Goal: Task Accomplishment & Management: Use online tool/utility

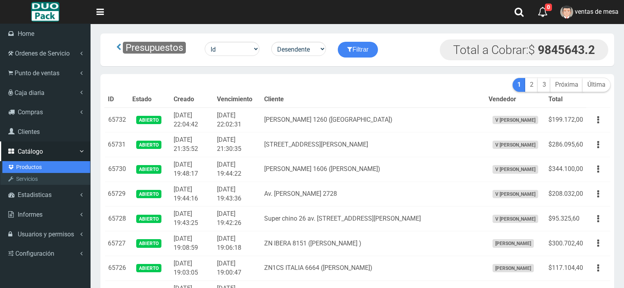
click at [40, 167] on link "Productos" at bounding box center [46, 167] width 88 height 12
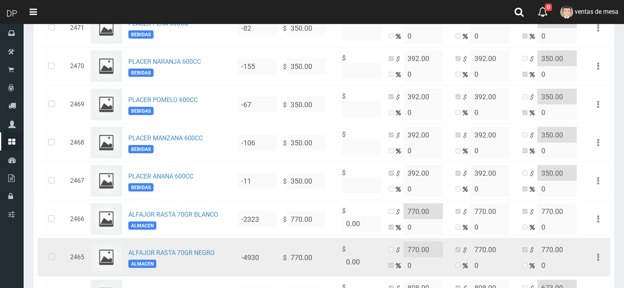
scroll to position [354, 0]
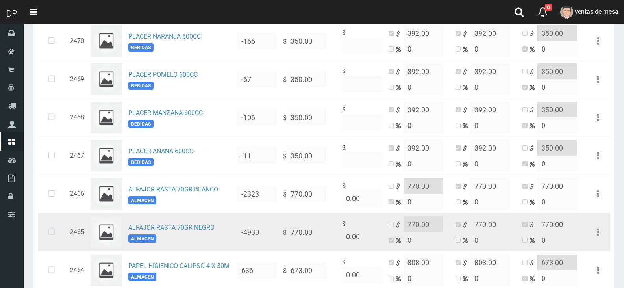
click at [56, 231] on icon at bounding box center [51, 232] width 21 height 26
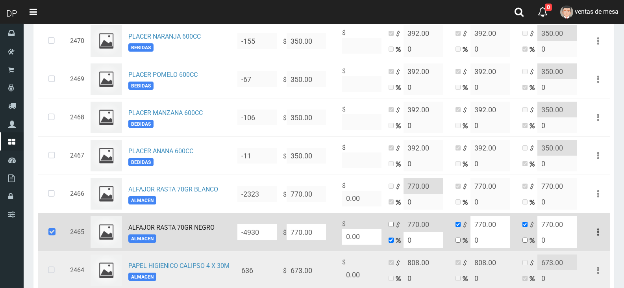
click at [50, 268] on icon at bounding box center [51, 270] width 21 height 26
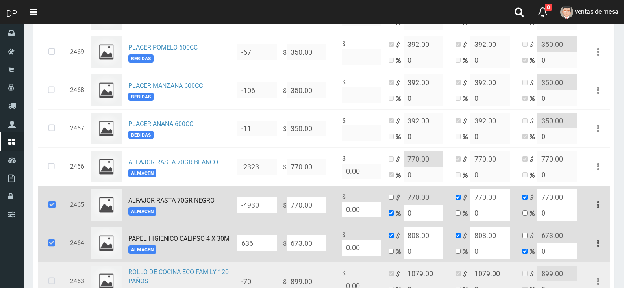
scroll to position [394, 0]
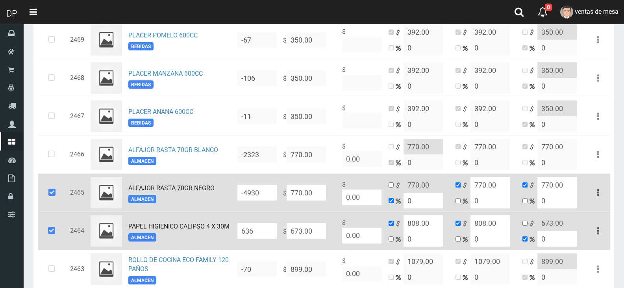
drag, startPoint x: 40, startPoint y: 227, endPoint x: 41, endPoint y: 222, distance: 4.9
click at [39, 228] on td at bounding box center [52, 231] width 29 height 38
click at [46, 235] on icon at bounding box center [51, 231] width 21 height 26
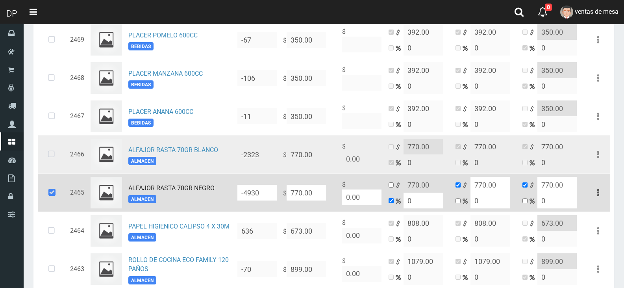
click at [44, 158] on icon at bounding box center [51, 154] width 21 height 26
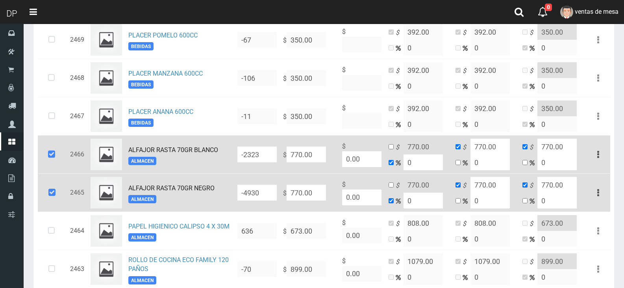
click at [294, 155] on input "770.00" at bounding box center [306, 154] width 39 height 16
type input "7"
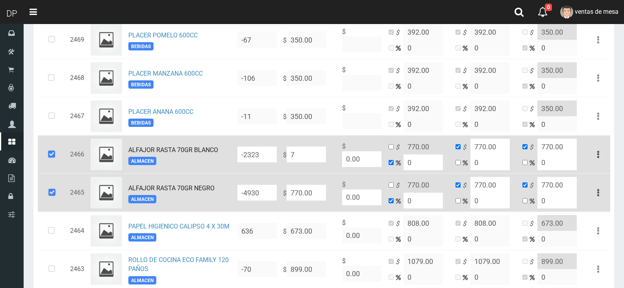
type input "7"
type input "70"
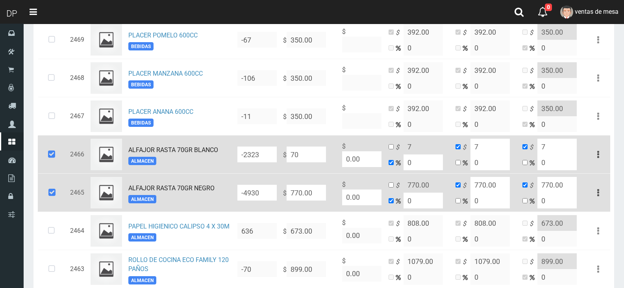
type input "70"
type input "700"
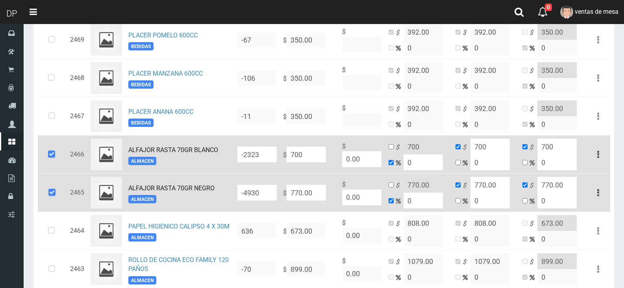
type input "700"
click at [391, 148] on input "checkbox" at bounding box center [391, 146] width 5 height 5
checkbox input "true"
checkbox input "false"
click at [418, 146] on input "700" at bounding box center [423, 147] width 39 height 16
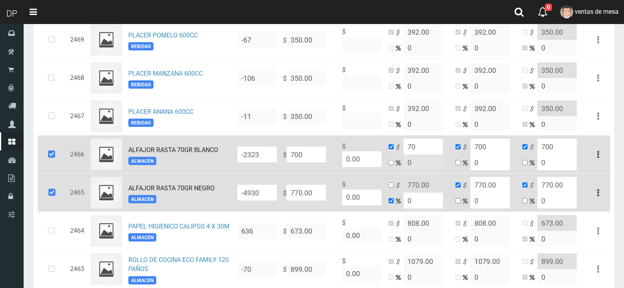
type input "70"
click at [483, 144] on input "700" at bounding box center [489, 147] width 39 height 16
type input "770"
click at [306, 162] on input "770.00" at bounding box center [306, 154] width 39 height 16
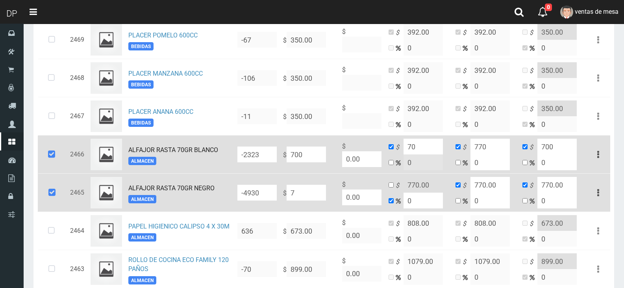
type input "70"
type input "7"
type input "70"
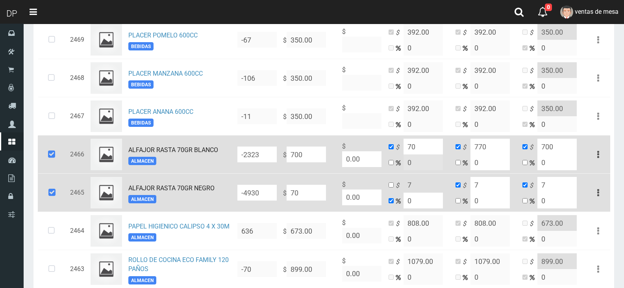
type input "70"
type input "700"
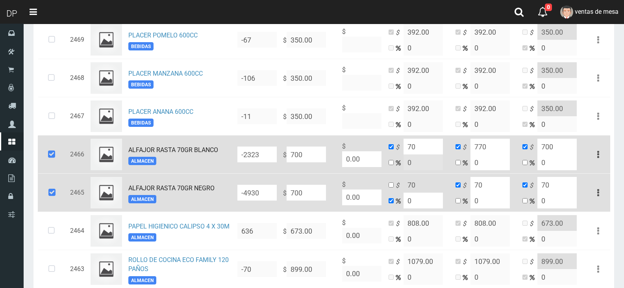
type input "700"
click at [392, 186] on input "checkbox" at bounding box center [391, 184] width 5 height 5
checkbox input "true"
checkbox input "false"
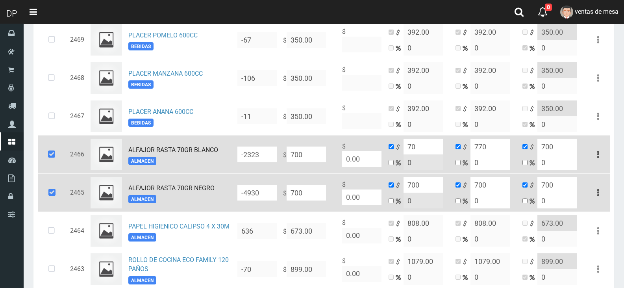
click at [426, 189] on input "700" at bounding box center [423, 185] width 39 height 16
type input "770"
click at [479, 187] on input "700" at bounding box center [489, 185] width 39 height 16
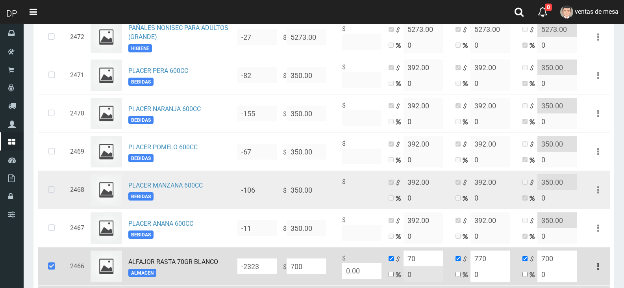
scroll to position [354, 0]
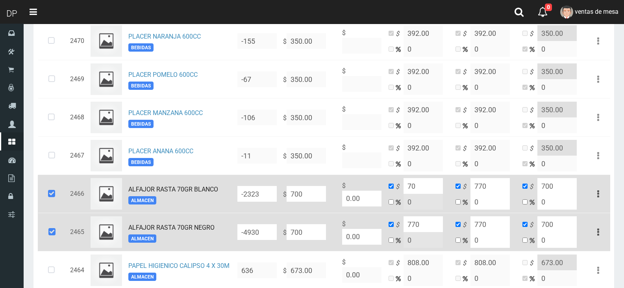
type input "770"
click at [427, 185] on input "70" at bounding box center [423, 186] width 39 height 16
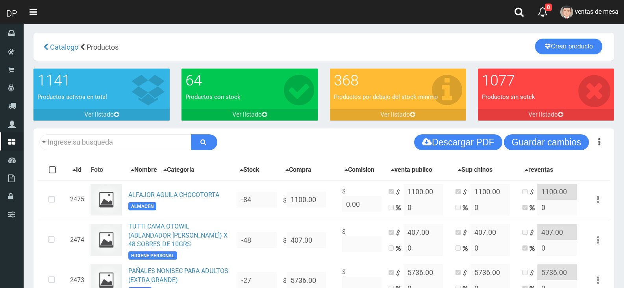
scroll to position [0, 0]
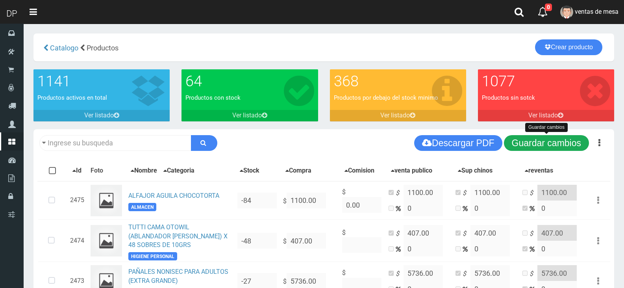
type input "770"
click at [547, 146] on button "Guardar cambios" at bounding box center [546, 143] width 85 height 16
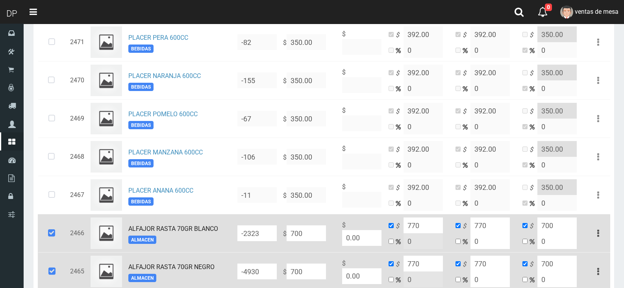
scroll to position [394, 0]
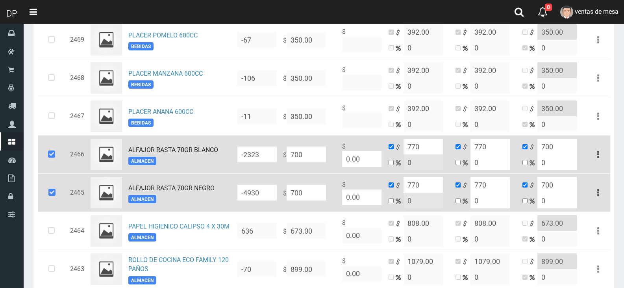
click at [44, 161] on icon at bounding box center [51, 154] width 21 height 26
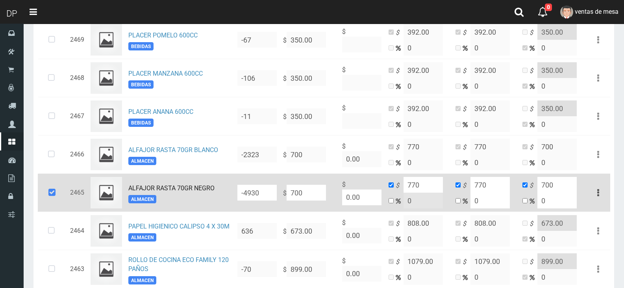
click at [51, 198] on icon at bounding box center [51, 193] width 21 height 26
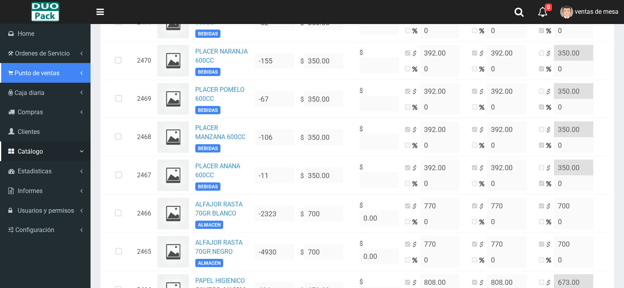
click at [57, 73] on span "Punto de ventas" at bounding box center [37, 72] width 45 height 7
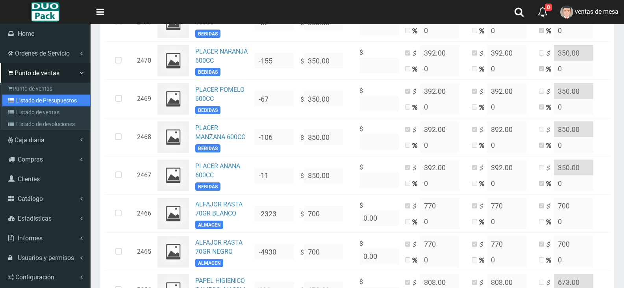
click at [65, 101] on link "Listado de Presupuestos" at bounding box center [46, 100] width 88 height 12
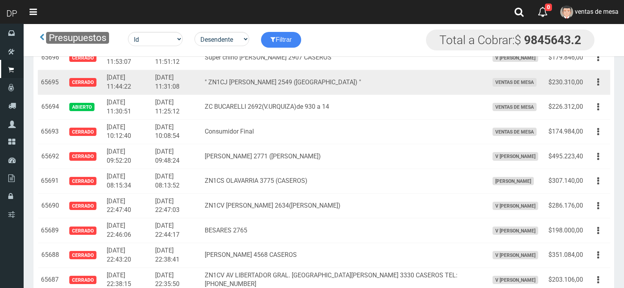
scroll to position [905, 0]
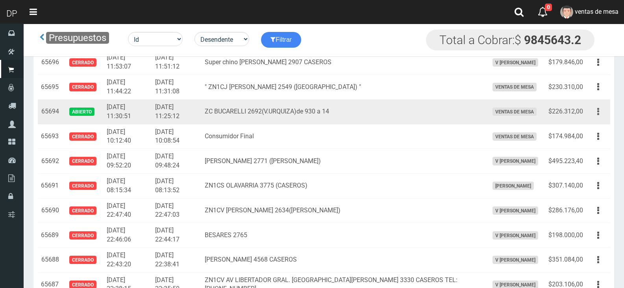
drag, startPoint x: 603, startPoint y: 113, endPoint x: 585, endPoint y: 144, distance: 35.6
click at [602, 113] on button "button" at bounding box center [598, 112] width 18 height 14
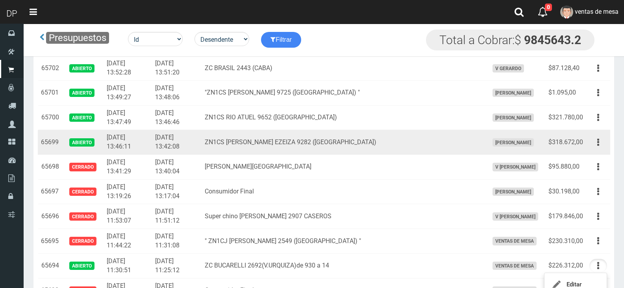
scroll to position [748, 0]
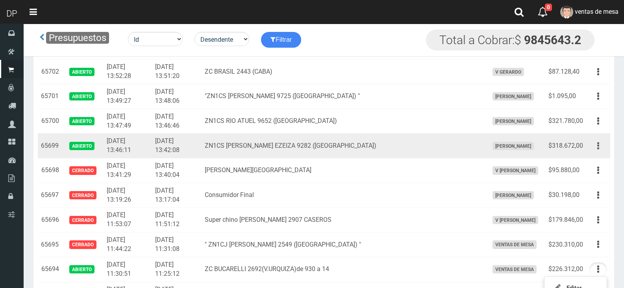
click at [603, 143] on button "button" at bounding box center [598, 146] width 18 height 14
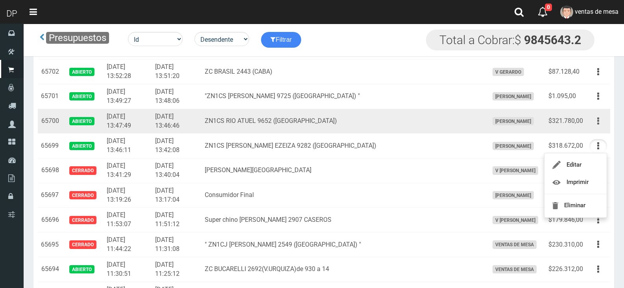
click at [598, 127] on icon "button" at bounding box center [598, 121] width 2 height 14
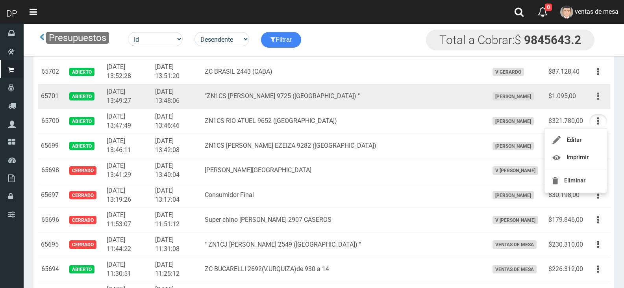
click at [598, 96] on icon "button" at bounding box center [598, 96] width 2 height 14
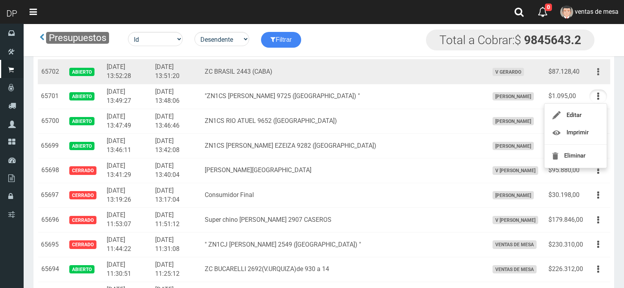
click at [600, 74] on button "button" at bounding box center [598, 72] width 18 height 14
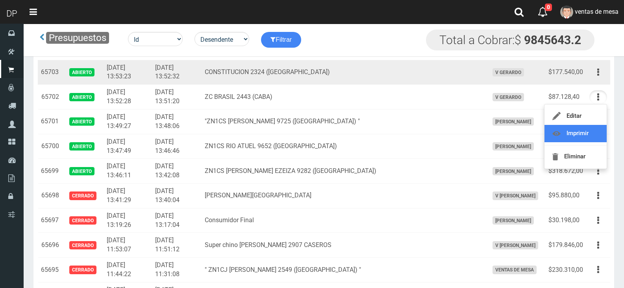
scroll to position [709, 0]
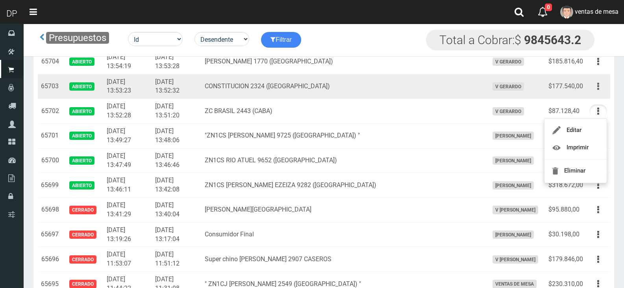
click at [597, 83] on icon "button" at bounding box center [598, 87] width 2 height 14
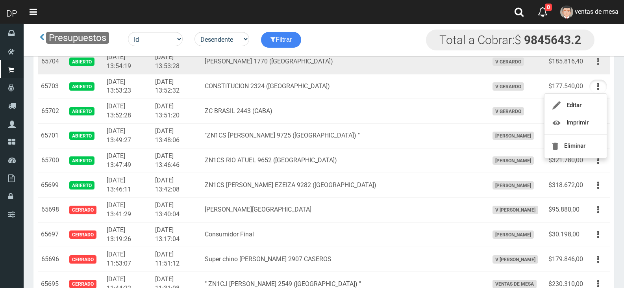
click at [604, 65] on button "button" at bounding box center [598, 62] width 18 height 14
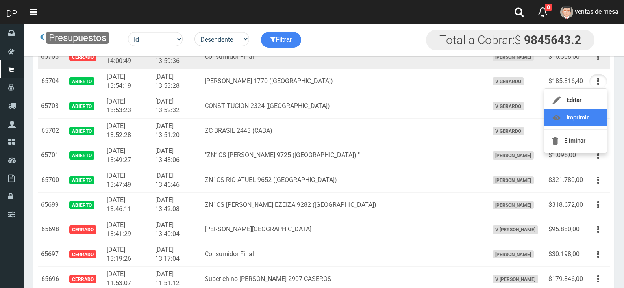
scroll to position [669, 0]
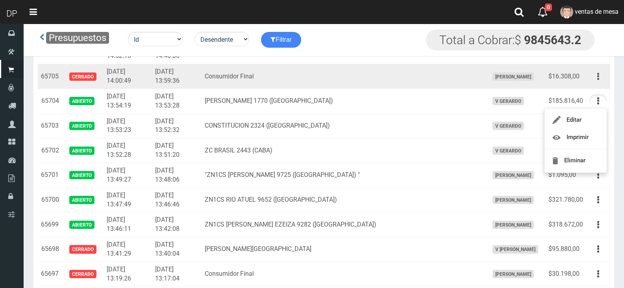
click at [598, 81] on icon "button" at bounding box center [598, 77] width 2 height 14
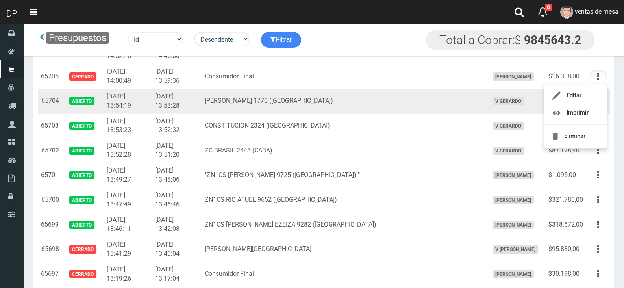
click at [351, 90] on td "ZC MATHEU 1770 (PARQUE PATRICIOS)" at bounding box center [343, 101] width 283 height 25
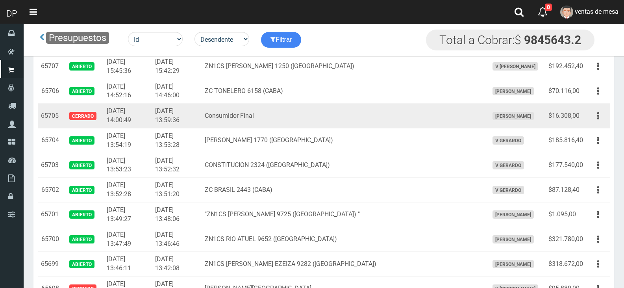
click at [485, 123] on td "DAIANA PECHMANN" at bounding box center [515, 116] width 60 height 25
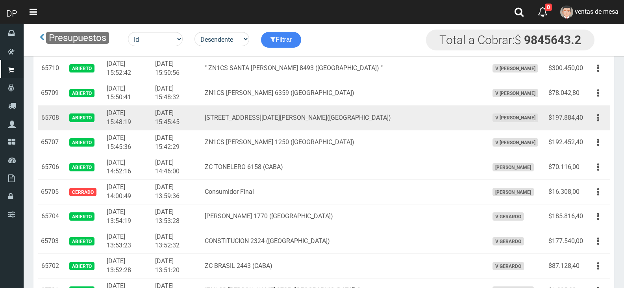
scroll to position [551, 0]
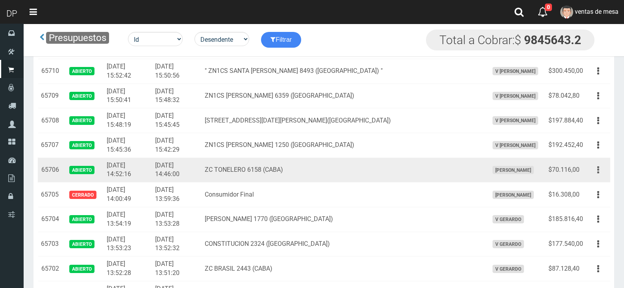
click at [599, 167] on button "button" at bounding box center [598, 170] width 18 height 14
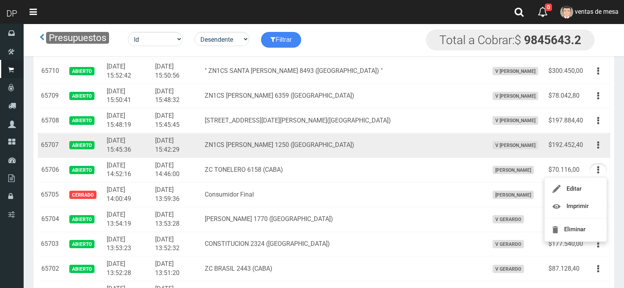
click at [602, 135] on td "Editar Imprimir Eliminar" at bounding box center [598, 145] width 24 height 25
drag, startPoint x: 600, startPoint y: 142, endPoint x: 598, endPoint y: 146, distance: 4.2
click at [599, 143] on button "button" at bounding box center [598, 145] width 18 height 14
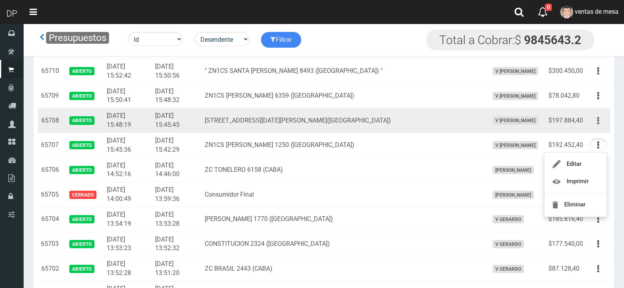
click at [605, 120] on button "button" at bounding box center [598, 121] width 18 height 14
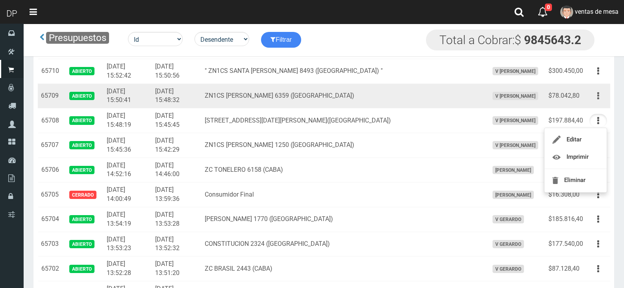
click at [597, 100] on button "button" at bounding box center [598, 96] width 18 height 14
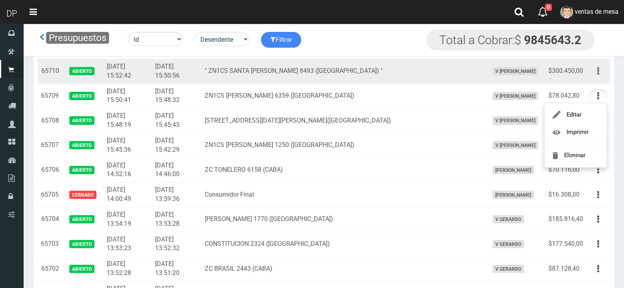
click at [594, 69] on button "button" at bounding box center [598, 71] width 18 height 14
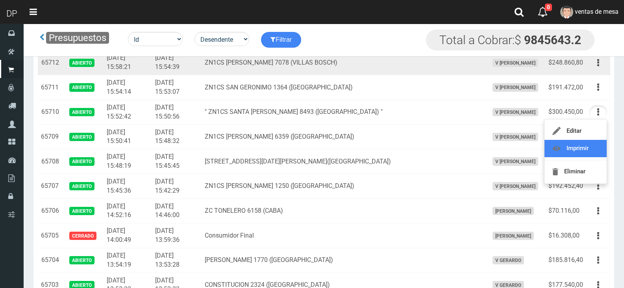
scroll to position [472, 0]
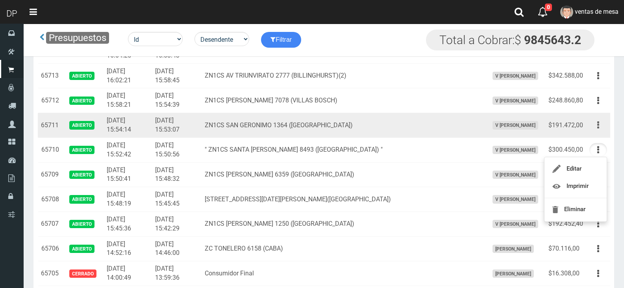
click at [597, 127] on button "button" at bounding box center [598, 125] width 18 height 14
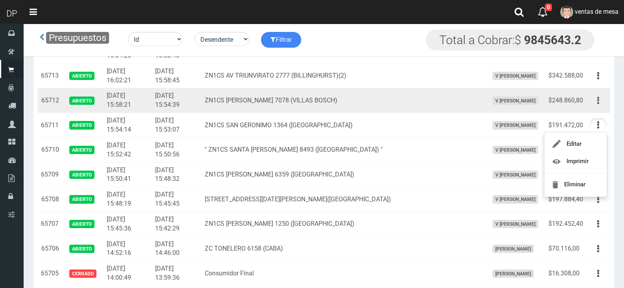
click at [597, 102] on icon "button" at bounding box center [598, 101] width 2 height 14
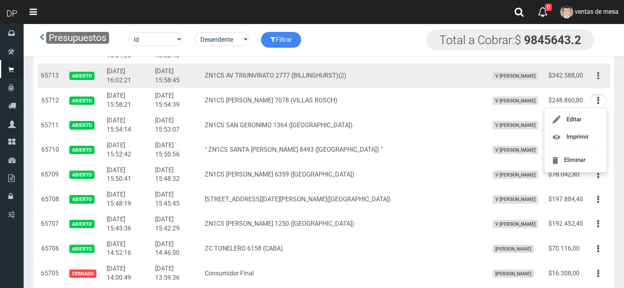
click at [592, 77] on button "button" at bounding box center [598, 76] width 18 height 14
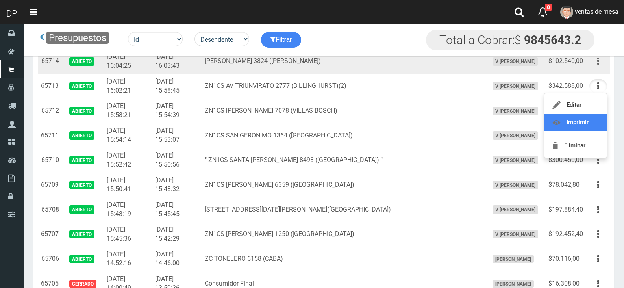
scroll to position [433, 0]
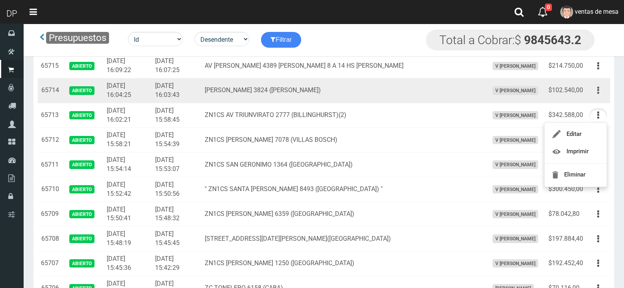
click at [596, 93] on button "button" at bounding box center [598, 90] width 18 height 14
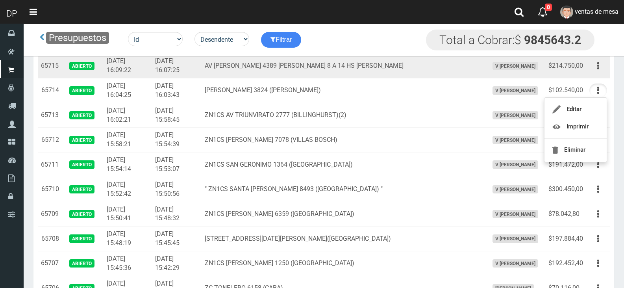
click at [595, 74] on td "Editar Imprimir Eliminar" at bounding box center [598, 66] width 24 height 25
click at [599, 69] on icon "button" at bounding box center [598, 66] width 2 height 14
drag, startPoint x: 599, startPoint y: 69, endPoint x: 589, endPoint y: 102, distance: 33.7
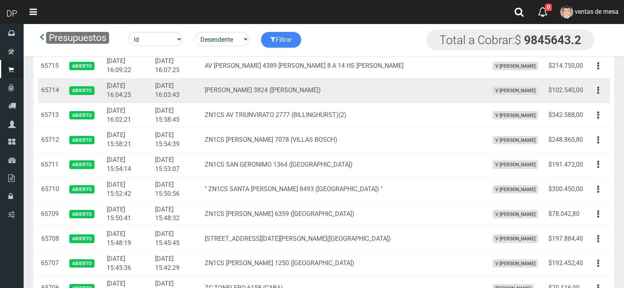
click at [599, 70] on icon "button" at bounding box center [598, 66] width 2 height 14
click at [421, 101] on td "ZN MORENO 3824 (BILLINGHURST)" at bounding box center [343, 90] width 283 height 25
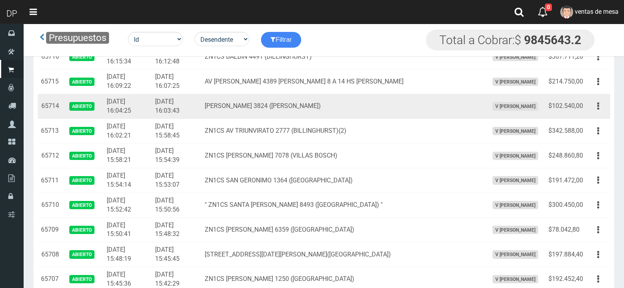
scroll to position [394, 0]
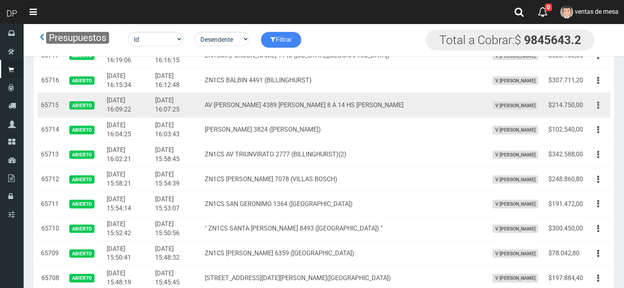
click at [590, 103] on button "button" at bounding box center [598, 105] width 18 height 14
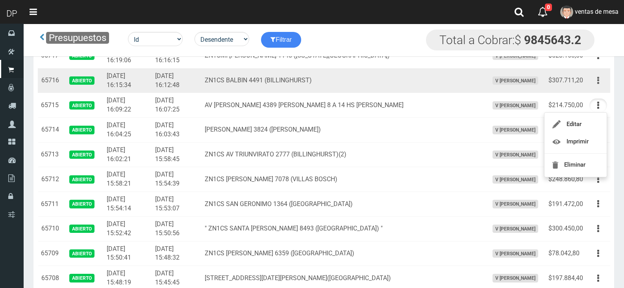
click at [605, 81] on button "button" at bounding box center [598, 81] width 18 height 14
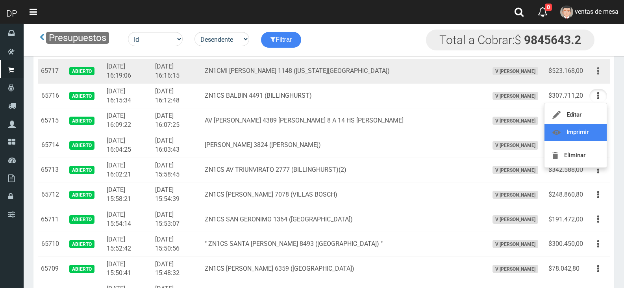
scroll to position [354, 0]
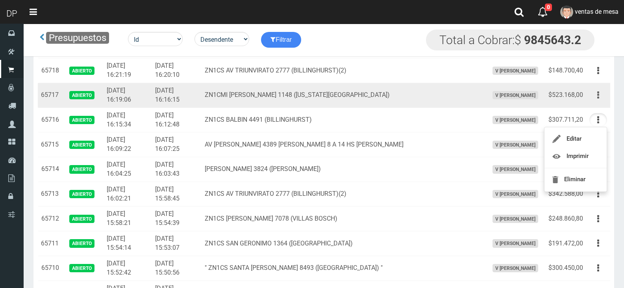
click at [600, 97] on button "button" at bounding box center [598, 95] width 18 height 14
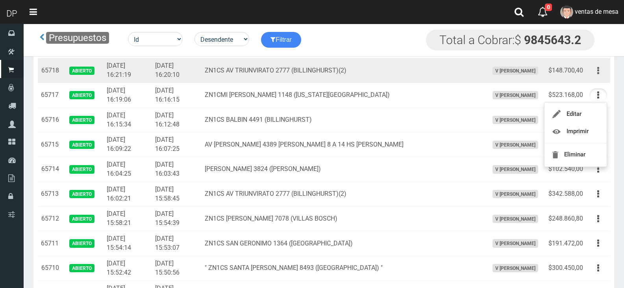
click at [599, 72] on icon "button" at bounding box center [598, 71] width 2 height 14
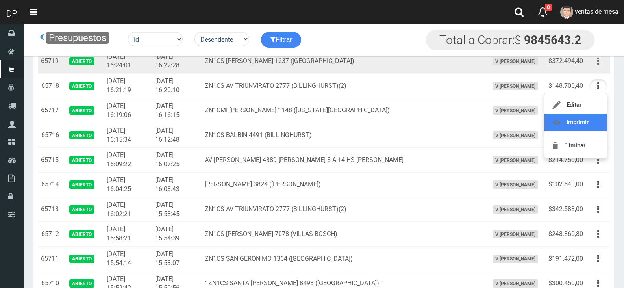
scroll to position [315, 0]
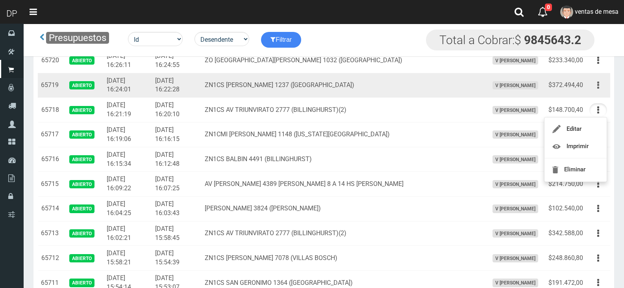
drag, startPoint x: 596, startPoint y: 85, endPoint x: 594, endPoint y: 108, distance: 23.3
click at [596, 85] on button "button" at bounding box center [598, 85] width 18 height 14
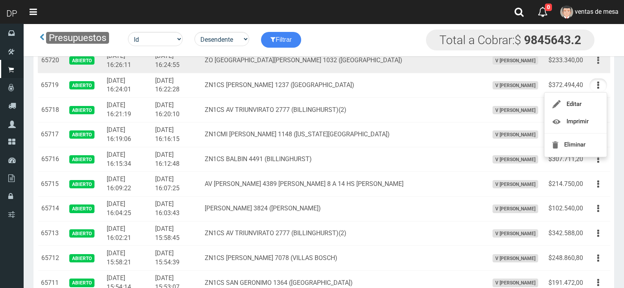
click at [594, 63] on button "button" at bounding box center [598, 61] width 18 height 14
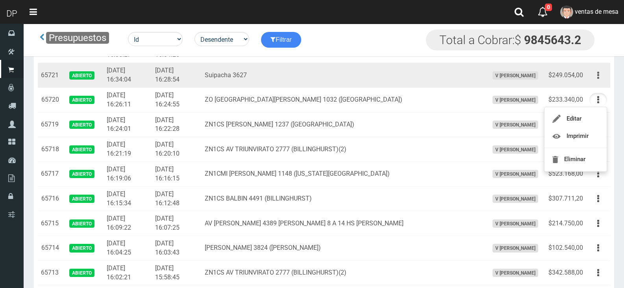
click at [600, 80] on button "button" at bounding box center [598, 75] width 18 height 14
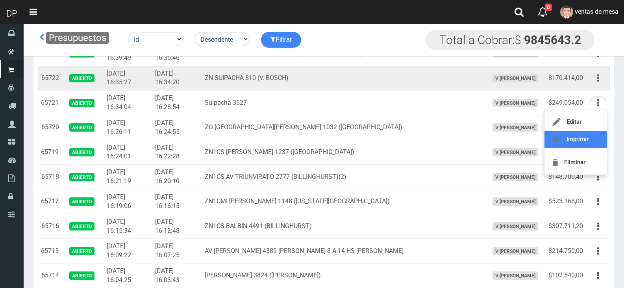
scroll to position [236, 0]
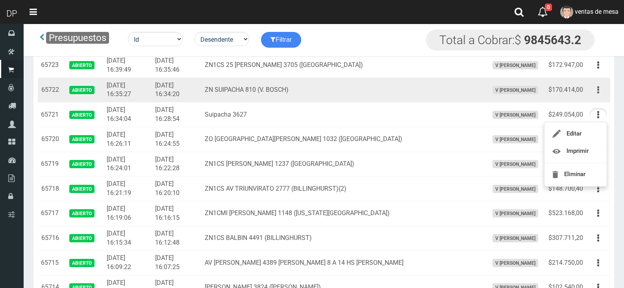
click at [597, 91] on icon "button" at bounding box center [598, 90] width 2 height 14
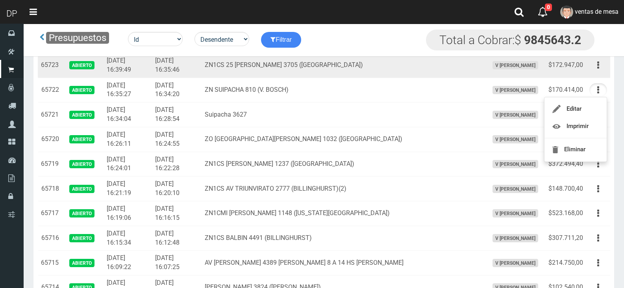
drag, startPoint x: 596, startPoint y: 69, endPoint x: 597, endPoint y: 74, distance: 4.8
click at [597, 69] on button "button" at bounding box center [598, 65] width 18 height 14
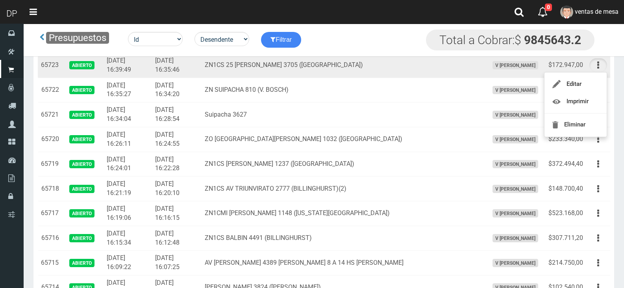
click at [359, 64] on td "ZN1CS 25 DE MAYO 3705 (BILLINGHURST)" at bounding box center [343, 65] width 283 height 25
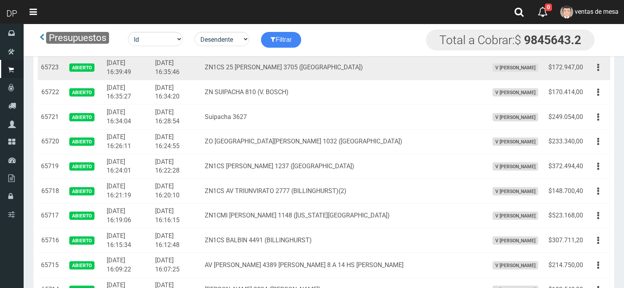
scroll to position [118, 0]
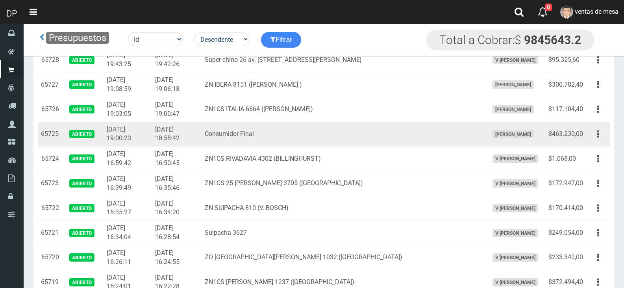
click at [581, 135] on td "$463.230,00" at bounding box center [565, 134] width 41 height 25
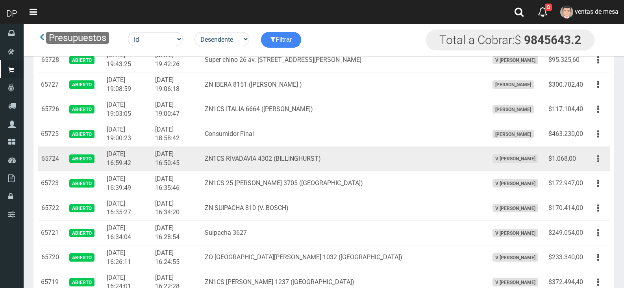
click at [600, 160] on button "button" at bounding box center [598, 159] width 18 height 14
click at [597, 157] on button "button" at bounding box center [598, 159] width 18 height 14
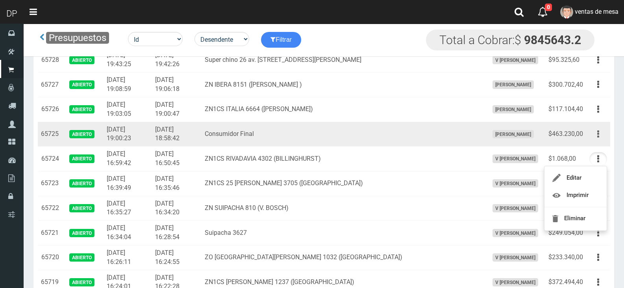
click at [595, 138] on button "button" at bounding box center [598, 134] width 18 height 14
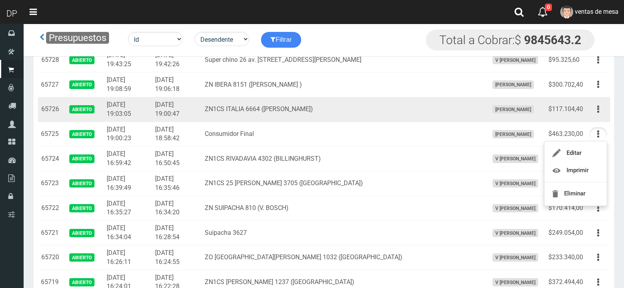
drag, startPoint x: 601, startPoint y: 106, endPoint x: 590, endPoint y: 130, distance: 26.1
click at [601, 107] on button "button" at bounding box center [598, 109] width 18 height 14
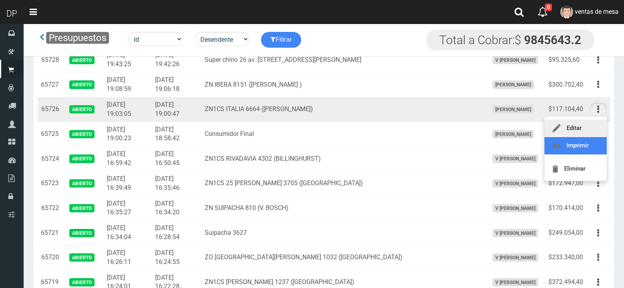
drag, startPoint x: 587, startPoint y: 139, endPoint x: 590, endPoint y: 136, distance: 4.5
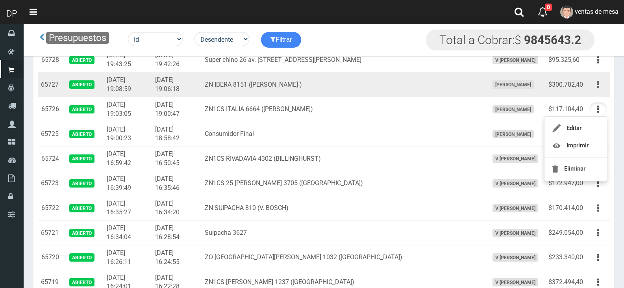
click at [603, 83] on button "button" at bounding box center [598, 85] width 18 height 14
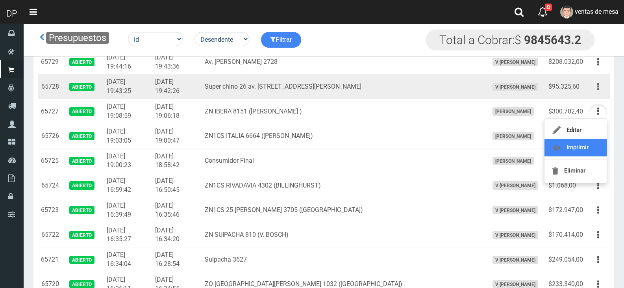
scroll to position [79, 0]
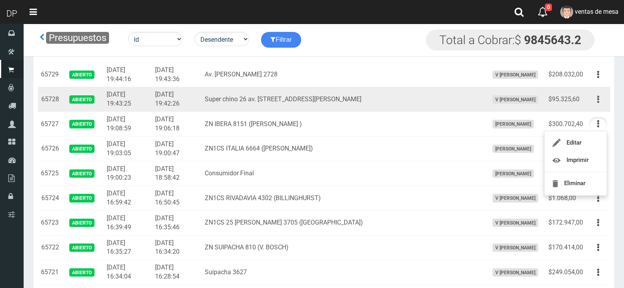
click at [599, 101] on button "button" at bounding box center [598, 100] width 18 height 14
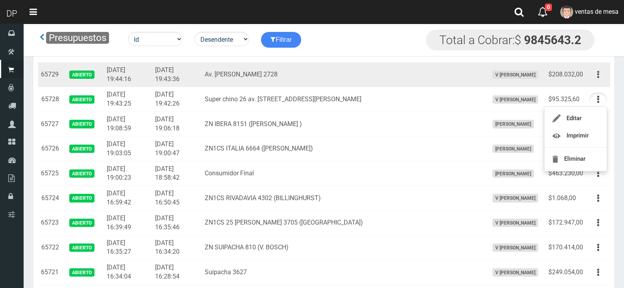
click at [598, 77] on icon "button" at bounding box center [598, 75] width 2 height 14
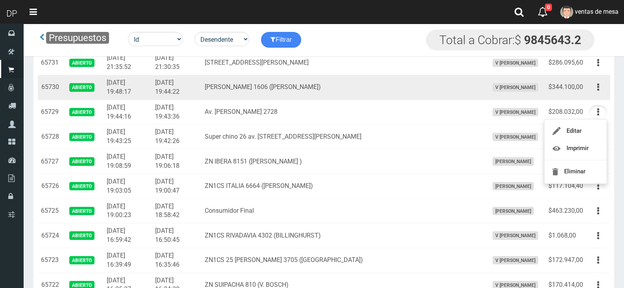
scroll to position [39, 0]
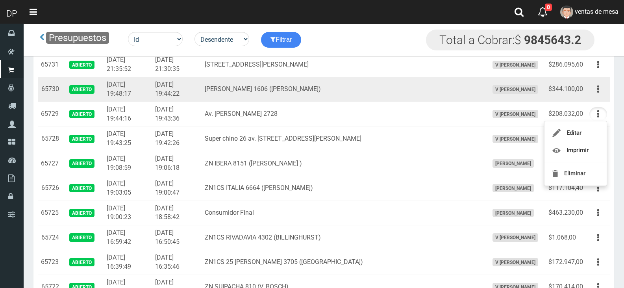
drag, startPoint x: 594, startPoint y: 91, endPoint x: 592, endPoint y: 111, distance: 19.4
click at [594, 91] on button "button" at bounding box center [598, 89] width 18 height 14
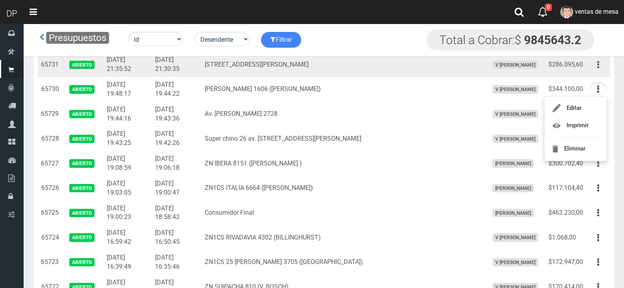
click at [602, 65] on button "button" at bounding box center [598, 65] width 18 height 14
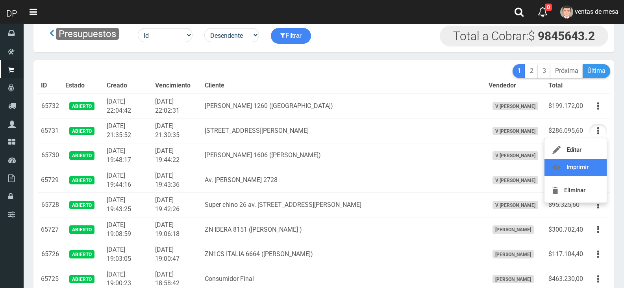
scroll to position [0, 0]
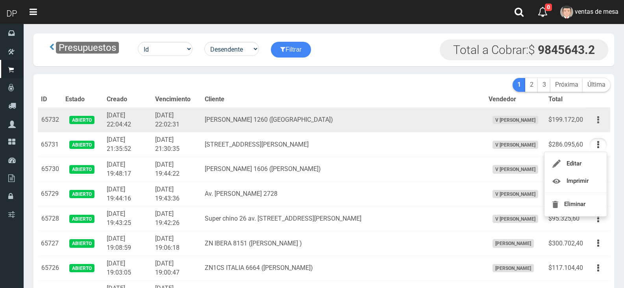
click at [599, 114] on icon "button" at bounding box center [598, 120] width 2 height 14
click at [373, 129] on td "Mariquita Sanchez de Thompson 1260 (Loma Hermosa)" at bounding box center [343, 119] width 283 height 25
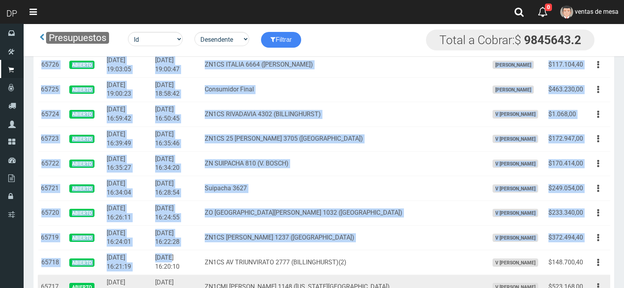
drag, startPoint x: 41, startPoint y: 122, endPoint x: 179, endPoint y: 272, distance: 204.5
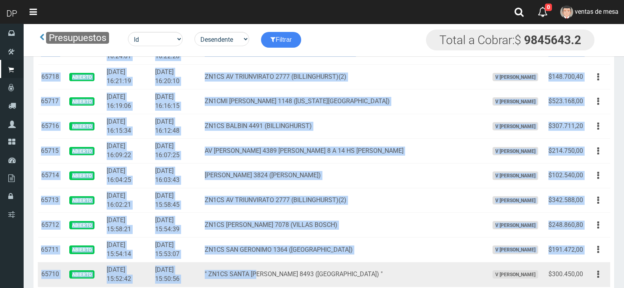
click at [281, 282] on td "" ZN1CS SANTA RITA 8493 (LOMA HERMOSA) "" at bounding box center [343, 274] width 283 height 25
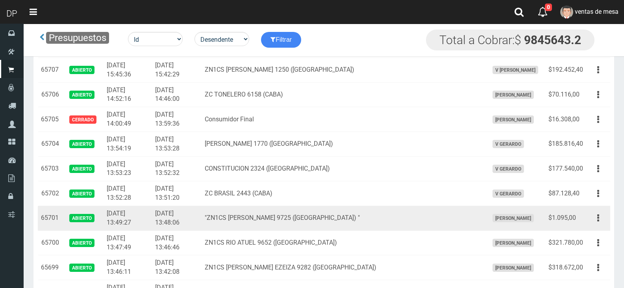
click at [335, 228] on td ""ZN1CS J.D. PERÓN 9725 (LOMA HERMOSA) "" at bounding box center [343, 218] width 283 height 25
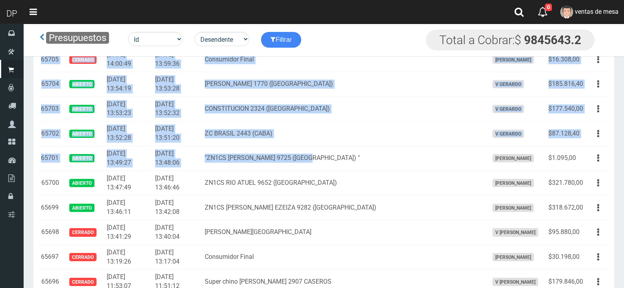
scroll to position [784, 0]
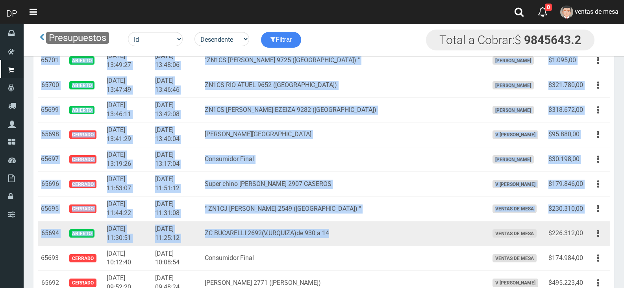
click at [431, 221] on td "ZC BUCARELLI 2692(V.URQUIZA)de 930 a 14" at bounding box center [343, 233] width 283 height 25
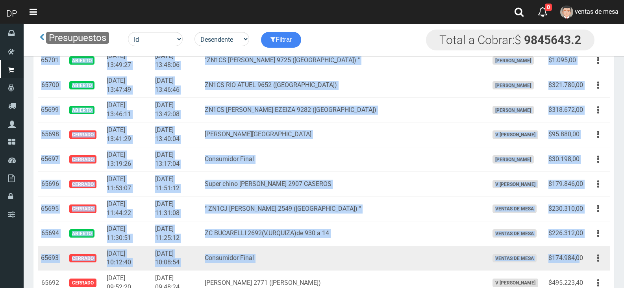
click at [581, 254] on td "$174.984,00" at bounding box center [565, 258] width 41 height 25
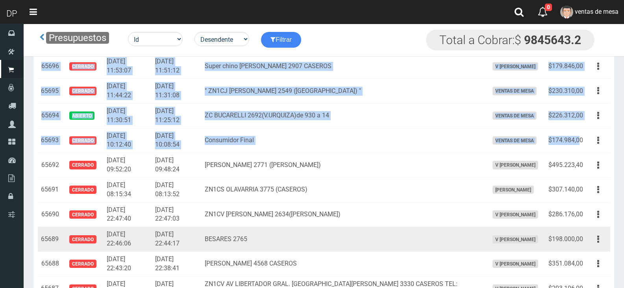
scroll to position [902, 0]
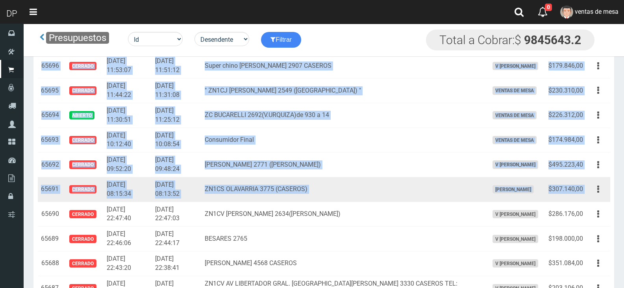
click at [587, 188] on td "Editar Imprimir Eliminar" at bounding box center [598, 189] width 24 height 25
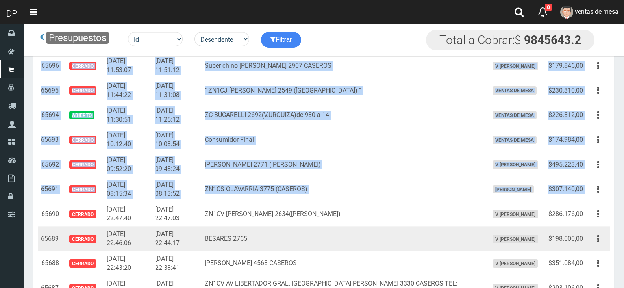
copy tbody "65732 Abierto 2025-08-24 22:04:42 2025-08-24 22:02:31 Mariquita Sanchez de Thom…"
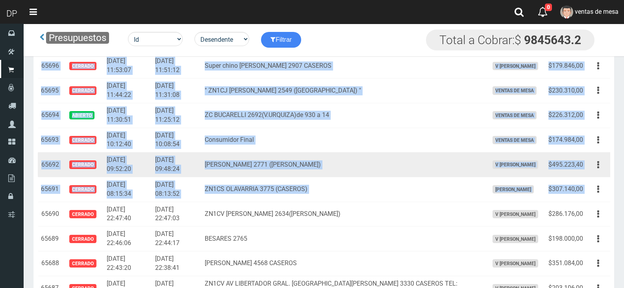
click at [256, 172] on td "BRANDSEN 2771 (JOSE INGENIEROS)" at bounding box center [343, 164] width 283 height 25
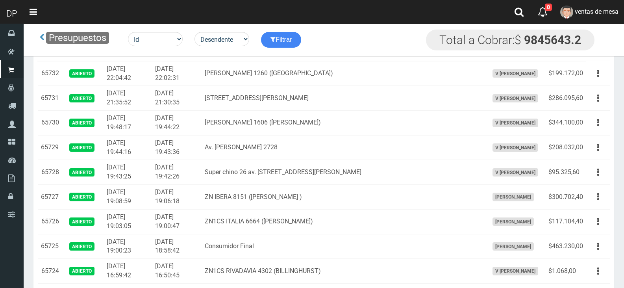
scroll to position [0, 0]
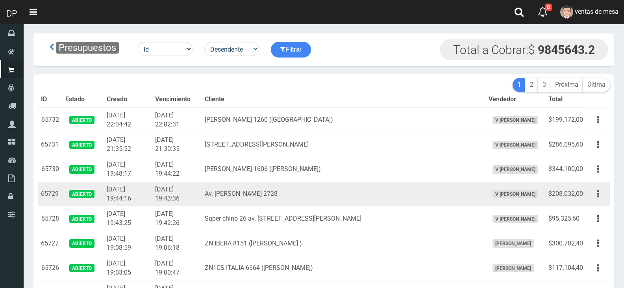
click at [226, 196] on td "Av. Marcelo T. Alvear 2728" at bounding box center [343, 193] width 283 height 25
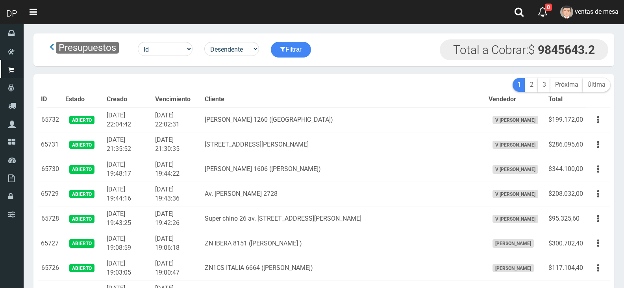
scroll to position [3036, 0]
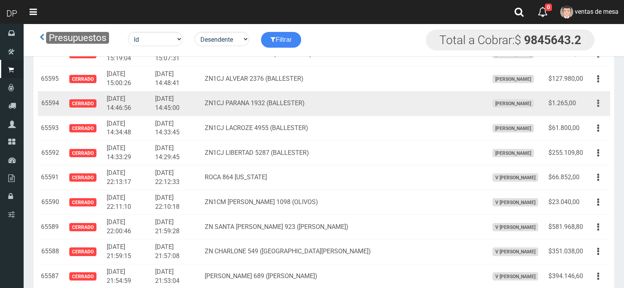
click at [599, 105] on button "button" at bounding box center [598, 103] width 18 height 14
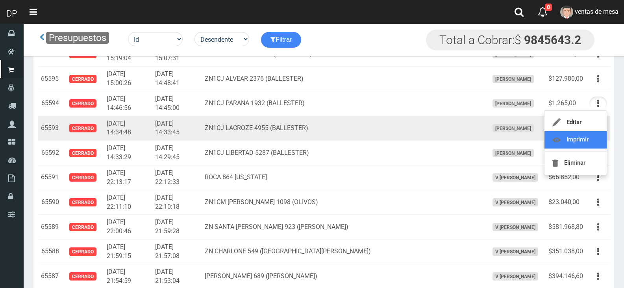
click at [594, 140] on link "Imprimir" at bounding box center [575, 139] width 62 height 17
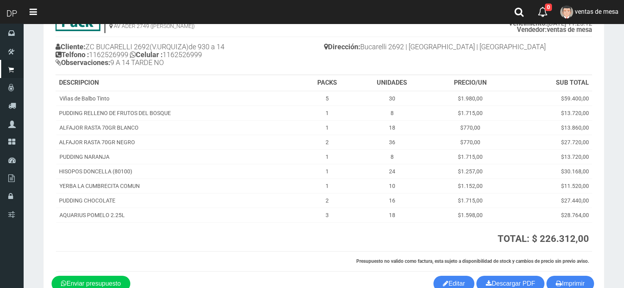
scroll to position [99, 0]
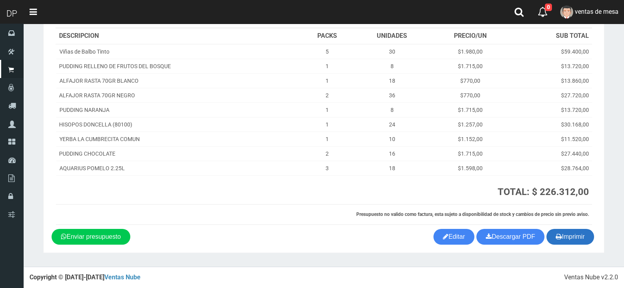
click at [560, 238] on button "Imprimir" at bounding box center [570, 237] width 48 height 16
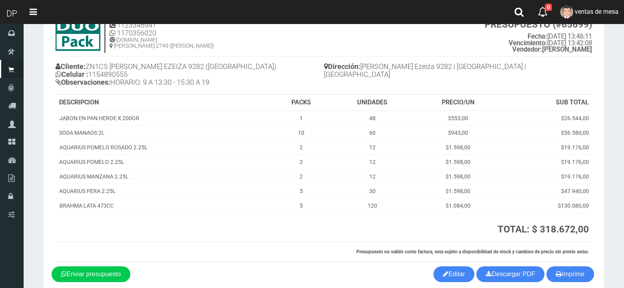
scroll to position [70, 0]
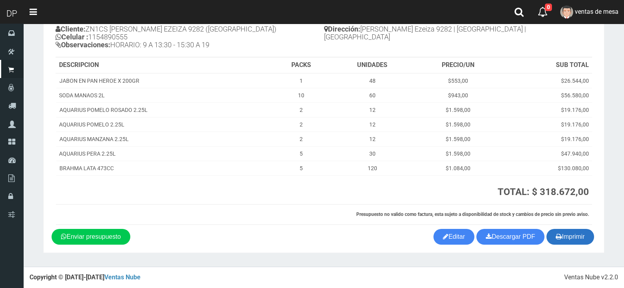
click at [556, 239] on icon "button" at bounding box center [559, 236] width 6 height 11
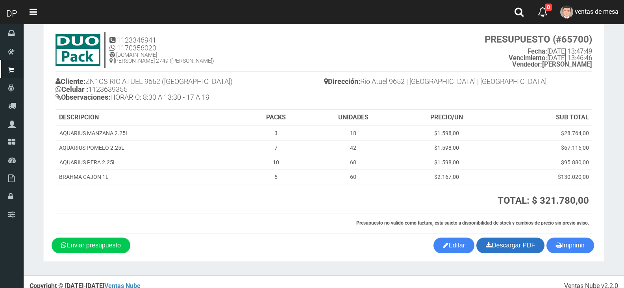
scroll to position [26, 0]
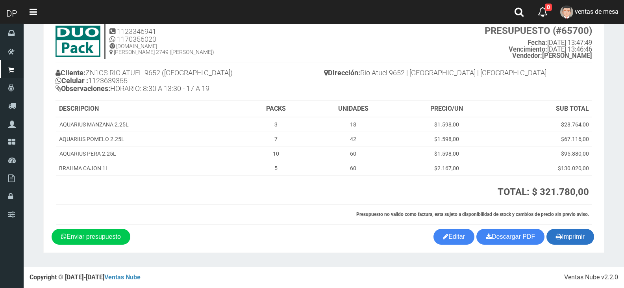
click at [576, 239] on button "Imprimir" at bounding box center [570, 237] width 48 height 16
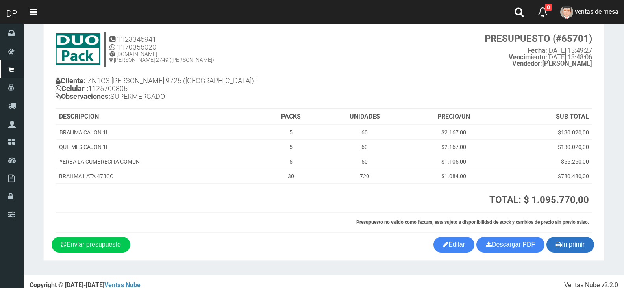
scroll to position [26, 0]
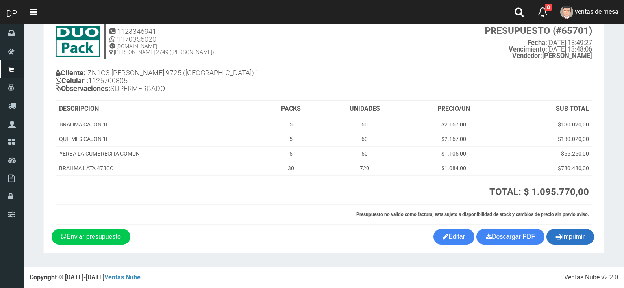
click at [580, 234] on button "Imprimir" at bounding box center [570, 237] width 48 height 16
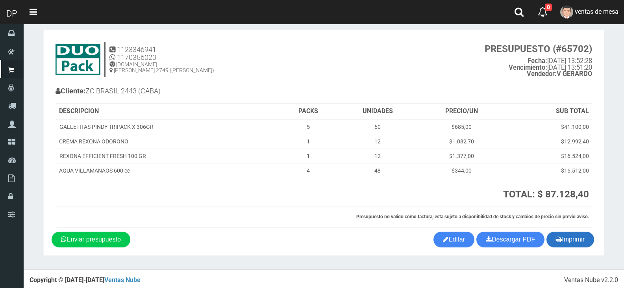
scroll to position [10, 0]
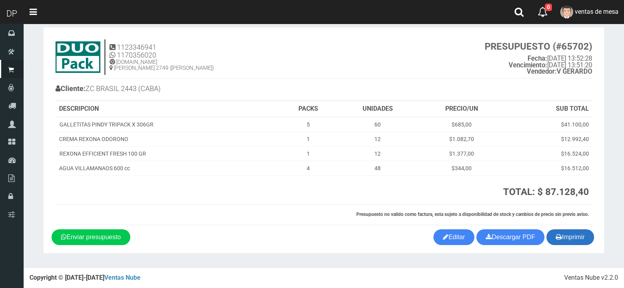
click at [570, 244] on button "Imprimir" at bounding box center [570, 237] width 48 height 16
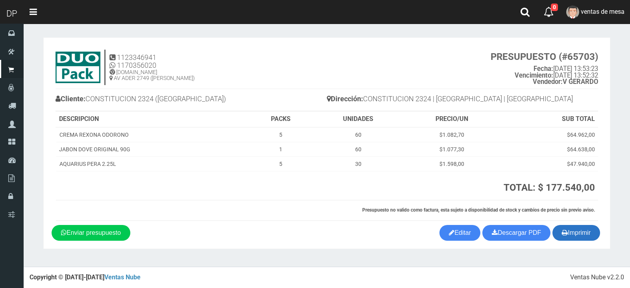
click at [591, 238] on button "Imprimir" at bounding box center [576, 233] width 48 height 16
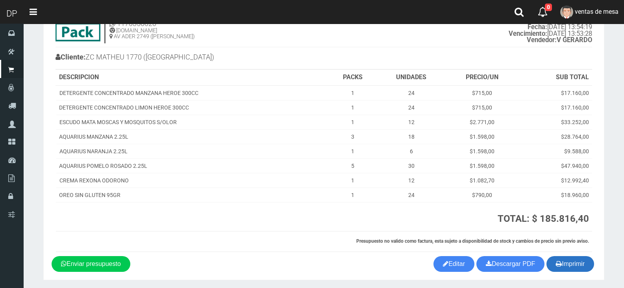
scroll to position [68, 0]
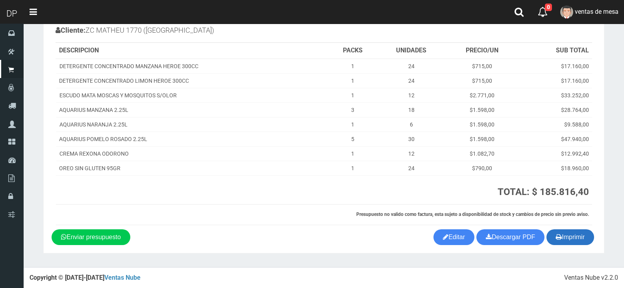
click at [556, 241] on icon "button" at bounding box center [559, 236] width 6 height 11
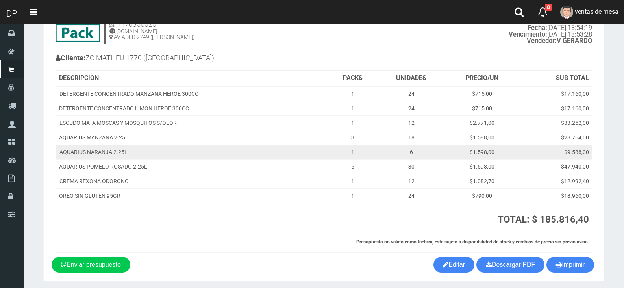
scroll to position [0, 0]
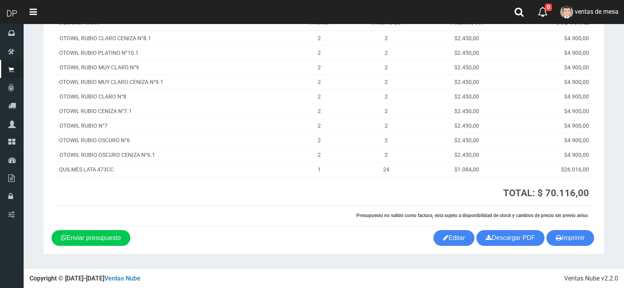
scroll to position [106, 0]
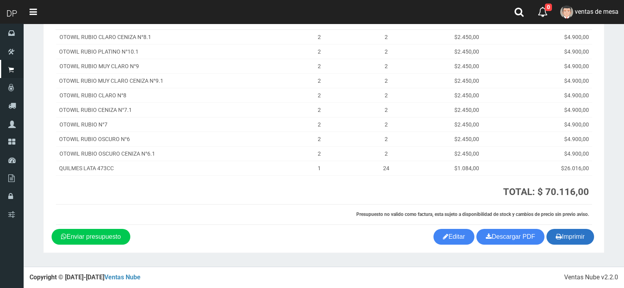
click at [593, 239] on button "Imprimir" at bounding box center [570, 237] width 48 height 16
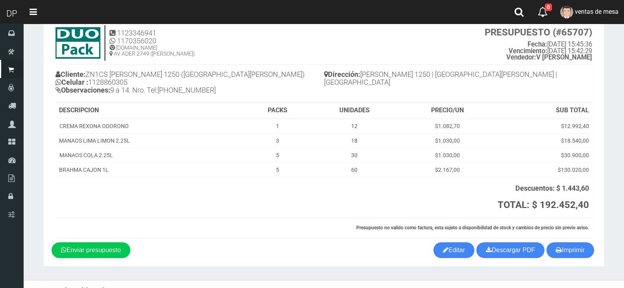
scroll to position [38, 0]
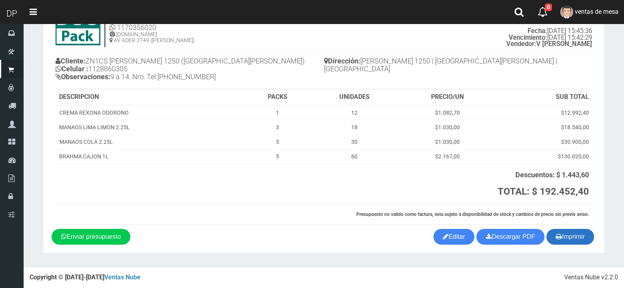
drag, startPoint x: 568, startPoint y: 226, endPoint x: 568, endPoint y: 231, distance: 4.7
click at [568, 228] on div "1123346941 1170356020 [DOMAIN_NAME] AV ADER 2749 ([PERSON_NAME]) PRESUPUESTO (#…" at bounding box center [324, 118] width 544 height 221
click at [568, 231] on button "Imprimir" at bounding box center [570, 237] width 48 height 16
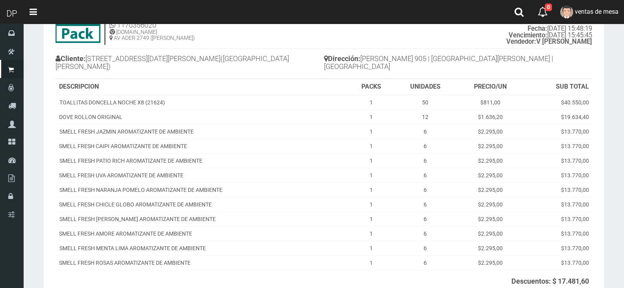
scroll to position [139, 0]
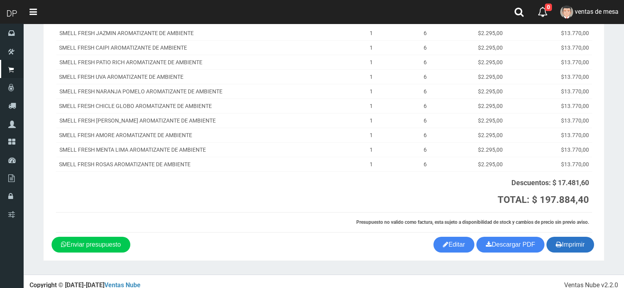
drag, startPoint x: 563, startPoint y: 246, endPoint x: 562, endPoint y: 239, distance: 6.7
click at [563, 246] on section "1123346941 1170356020 [DOMAIN_NAME] AV ADER 2749 ([PERSON_NAME]) PRESUPUESTO (#…" at bounding box center [323, 80] width 561 height 362
click at [562, 237] on button "Imprimir" at bounding box center [570, 245] width 48 height 16
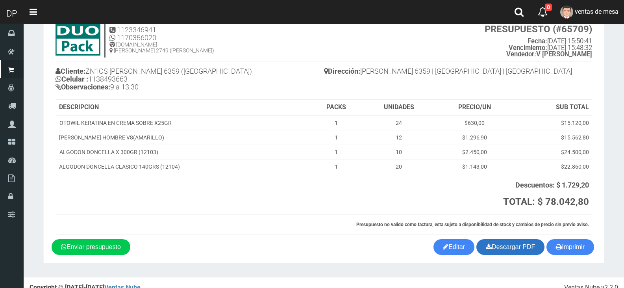
scroll to position [38, 0]
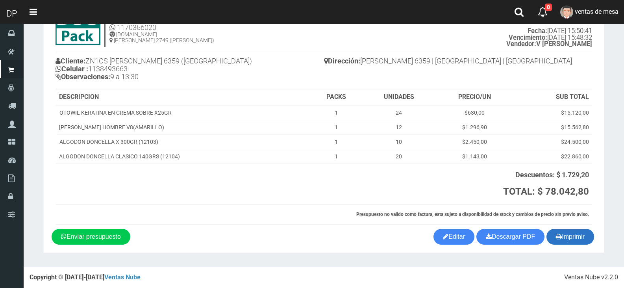
click at [552, 239] on button "Imprimir" at bounding box center [570, 237] width 48 height 16
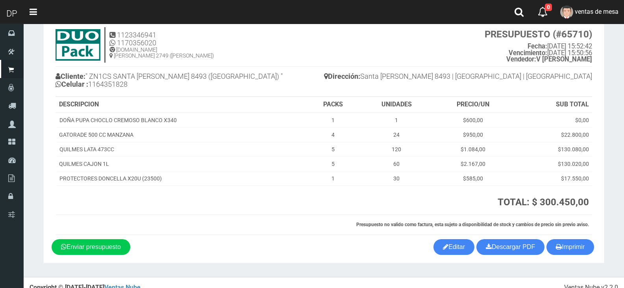
scroll to position [33, 0]
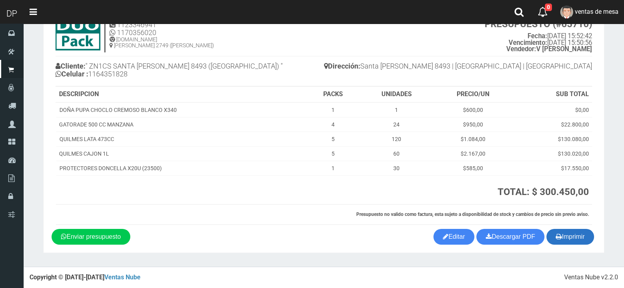
click at [568, 239] on button "Imprimir" at bounding box center [570, 237] width 48 height 16
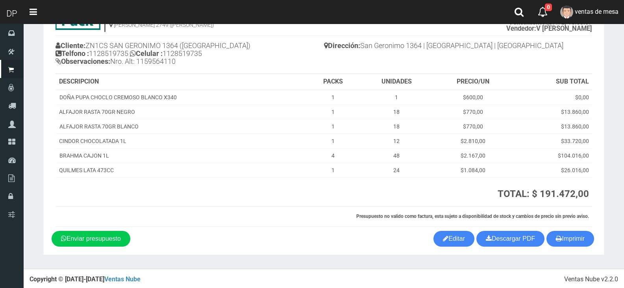
scroll to position [55, 0]
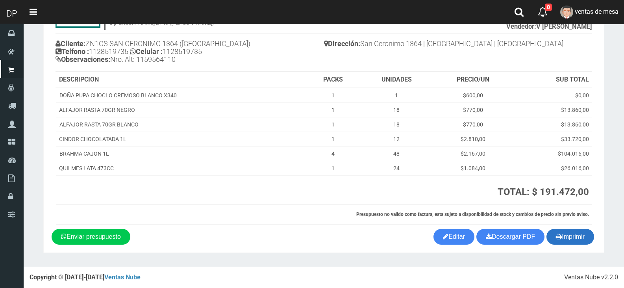
click at [556, 235] on icon "button" at bounding box center [559, 236] width 6 height 11
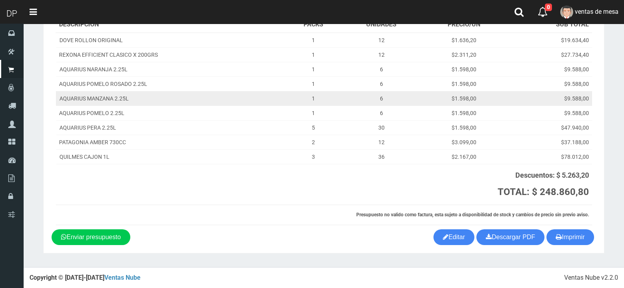
scroll to position [111, 0]
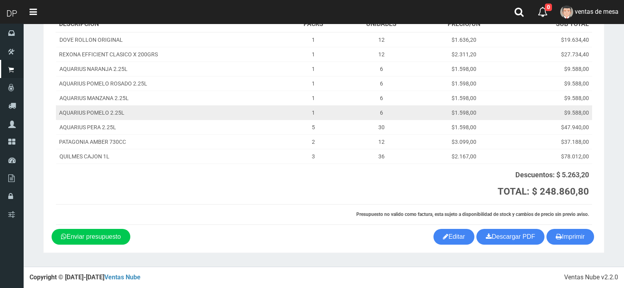
click at [455, 97] on td "$1.598,00" at bounding box center [463, 98] width 85 height 15
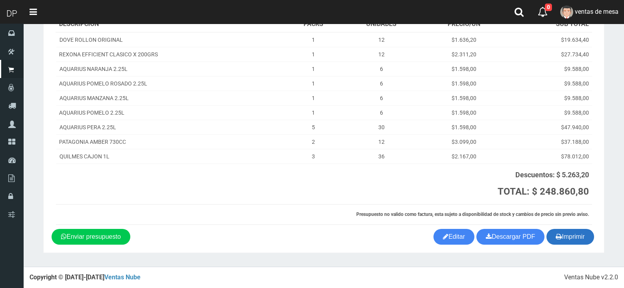
click at [574, 241] on button "Imprimir" at bounding box center [570, 237] width 48 height 16
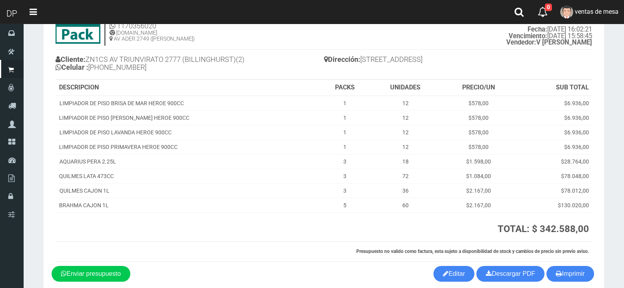
scroll to position [76, 0]
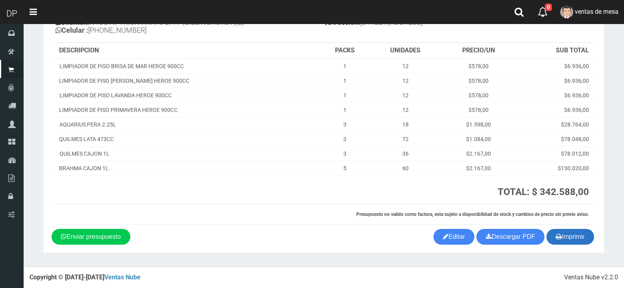
click at [565, 234] on button "Imprimir" at bounding box center [570, 237] width 48 height 16
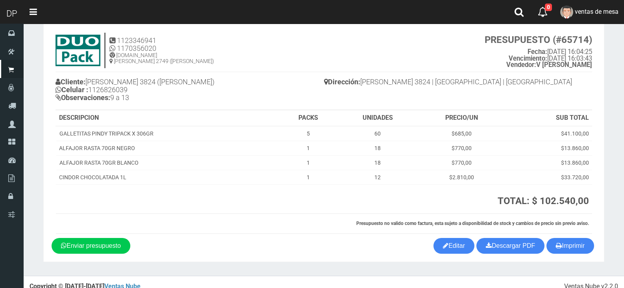
scroll to position [26, 0]
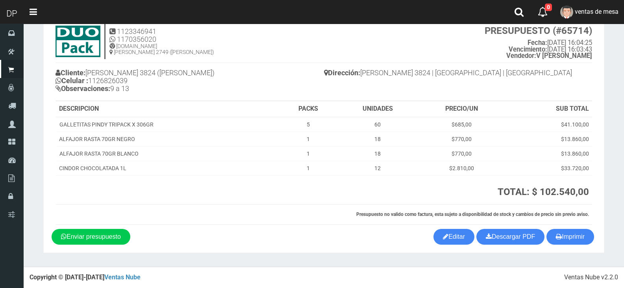
click at [540, 109] on th "SUB TOTAL" at bounding box center [548, 109] width 87 height 16
click at [577, 236] on button "Imprimir" at bounding box center [570, 237] width 48 height 16
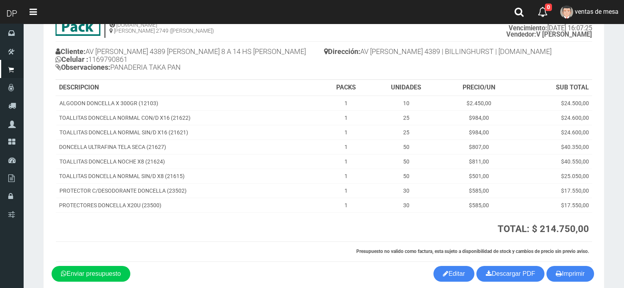
scroll to position [84, 0]
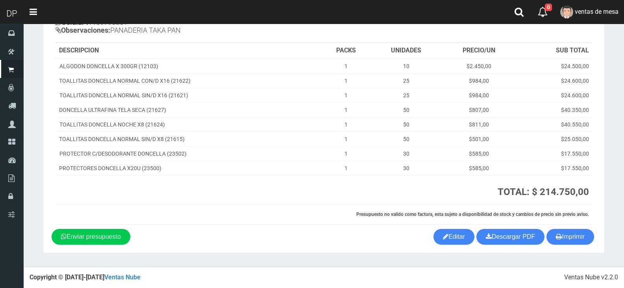
click at [578, 246] on section "1123346941 1170356020 [DOMAIN_NAME] [PERSON_NAME] 2749 ([PERSON_NAME]) PRESUPUE…" at bounding box center [323, 103] width 561 height 300
click at [576, 242] on button "Imprimir" at bounding box center [570, 237] width 48 height 16
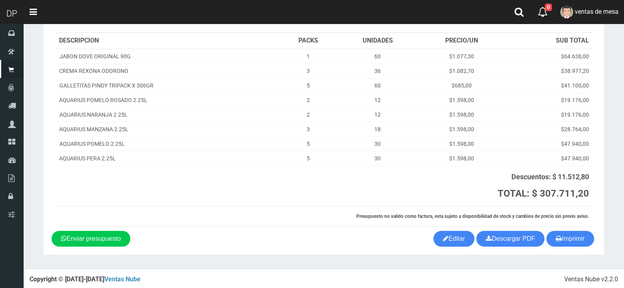
scroll to position [96, 0]
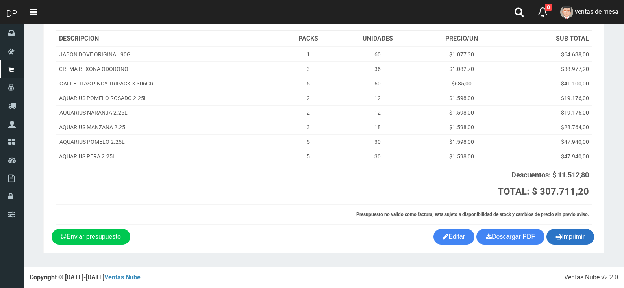
click at [588, 235] on button "Imprimir" at bounding box center [570, 237] width 48 height 16
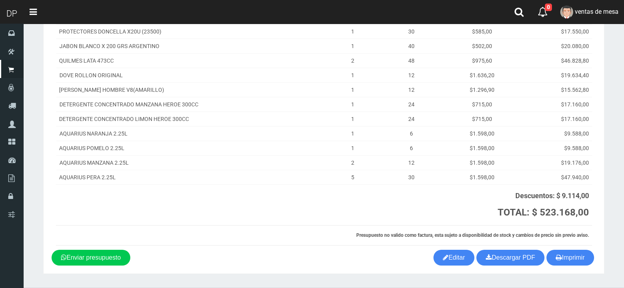
scroll to position [183, 0]
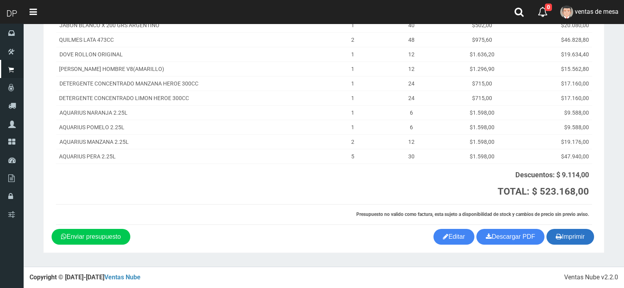
click at [587, 237] on button "Imprimir" at bounding box center [570, 237] width 48 height 16
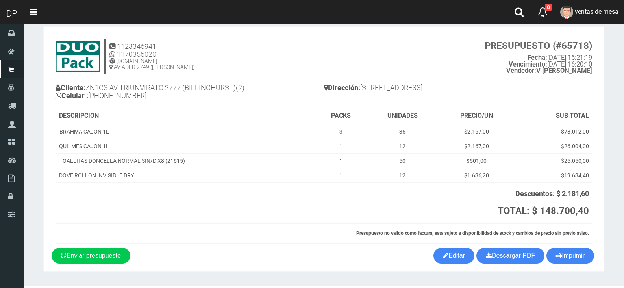
scroll to position [30, 0]
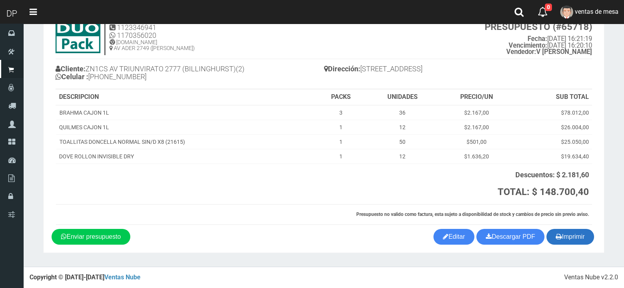
click at [572, 239] on button "Imprimir" at bounding box center [570, 237] width 48 height 16
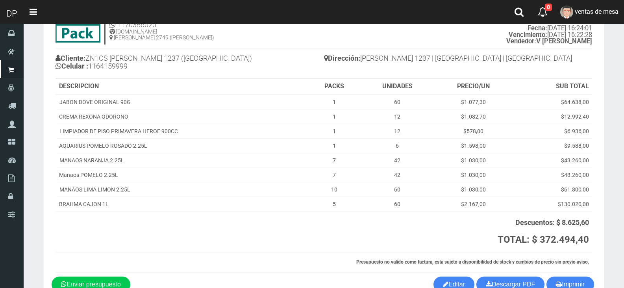
scroll to position [88, 0]
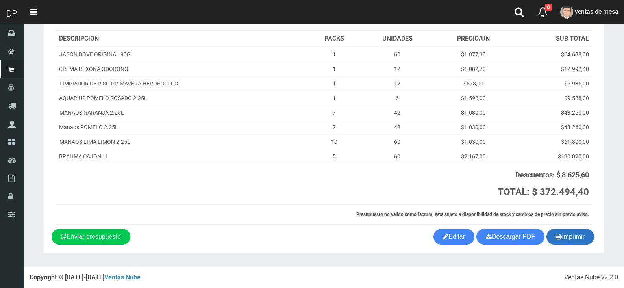
click at [561, 238] on button "Imprimir" at bounding box center [570, 237] width 48 height 16
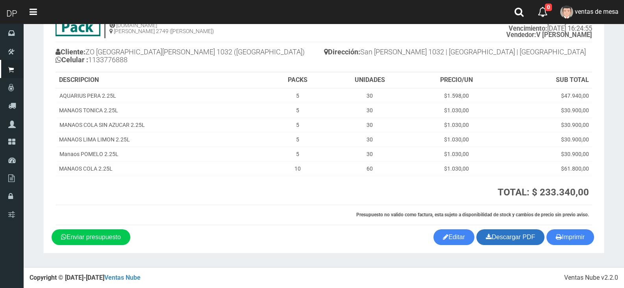
scroll to position [47, 0]
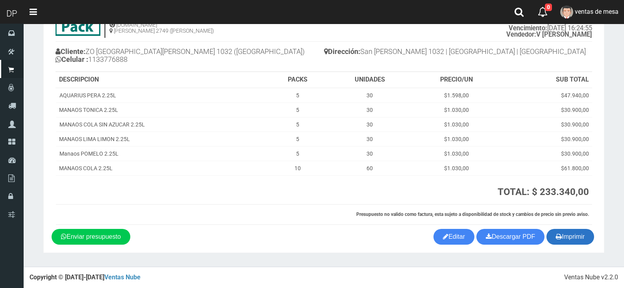
click at [556, 233] on icon "button" at bounding box center [559, 236] width 6 height 11
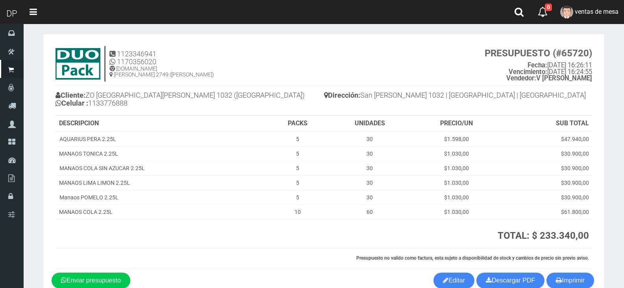
scroll to position [0, 0]
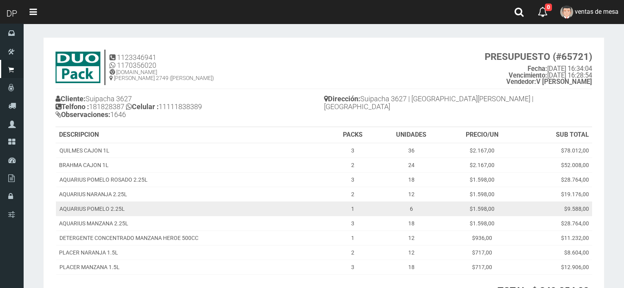
scroll to position [99, 0]
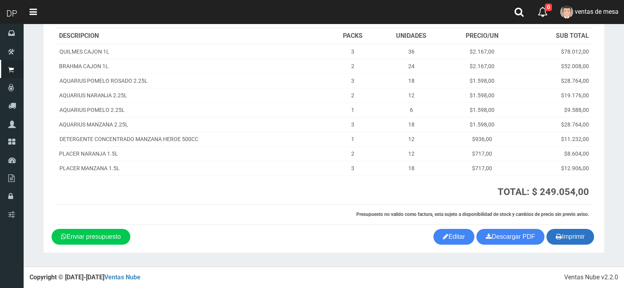
click at [556, 231] on icon "button" at bounding box center [559, 236] width 6 height 11
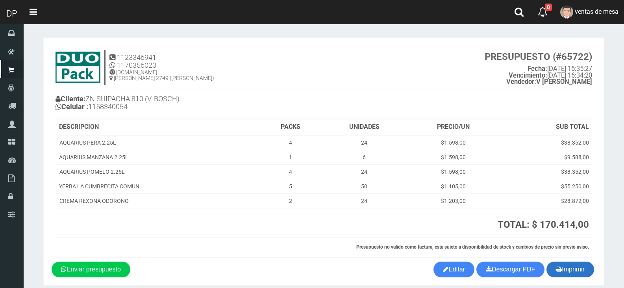
scroll to position [33, 0]
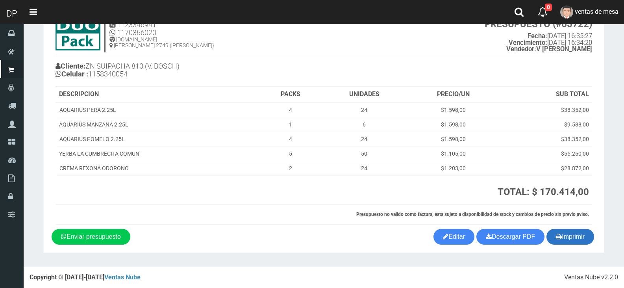
click at [569, 239] on button "Imprimir" at bounding box center [570, 237] width 48 height 16
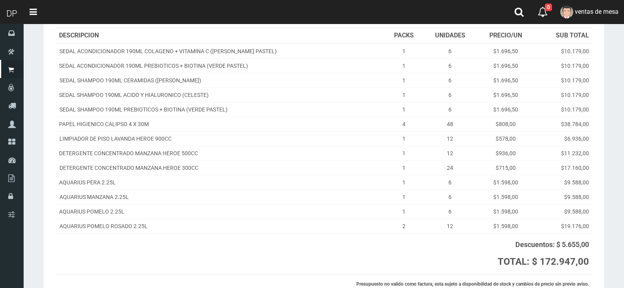
scroll to position [161, 0]
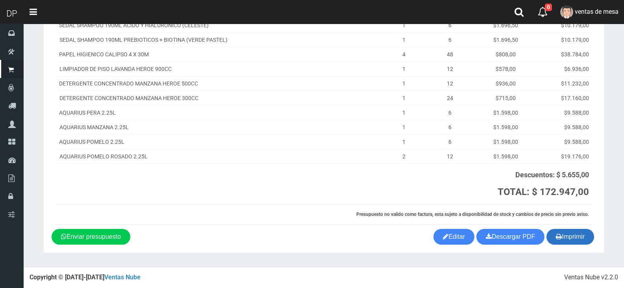
click at [581, 238] on button "Imprimir" at bounding box center [570, 237] width 48 height 16
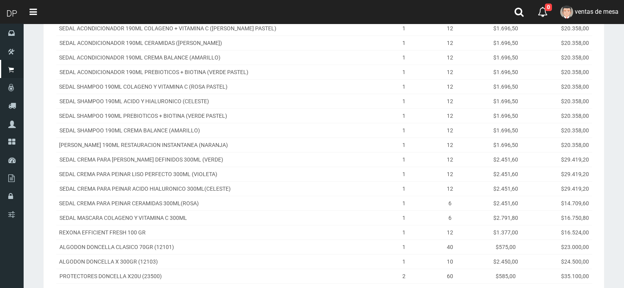
scroll to position [394, 0]
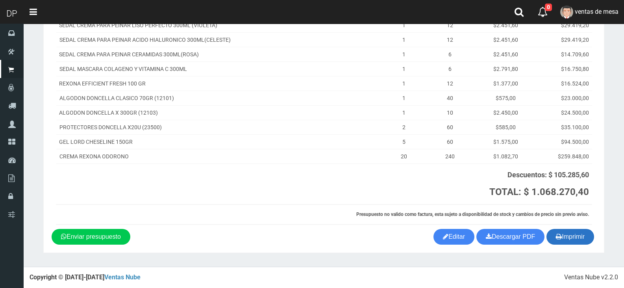
click at [565, 236] on button "Imprimir" at bounding box center [570, 237] width 48 height 16
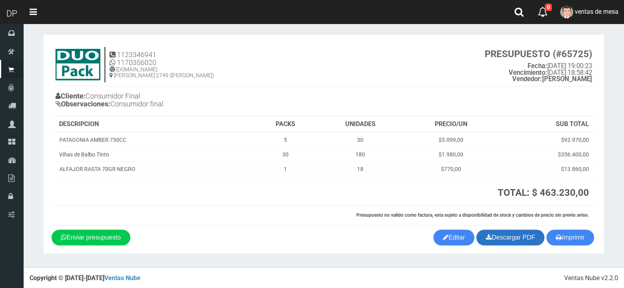
scroll to position [4, 0]
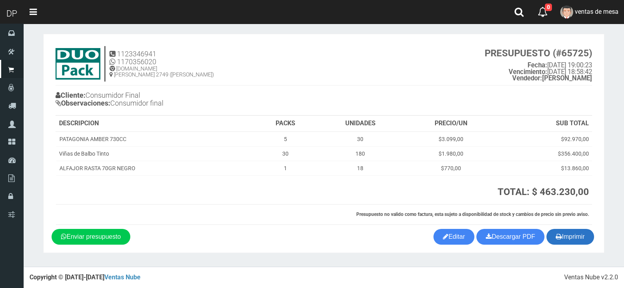
click at [552, 237] on button "Imprimir" at bounding box center [570, 237] width 48 height 16
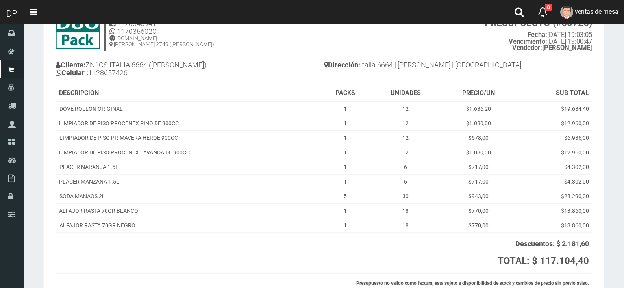
scroll to position [103, 0]
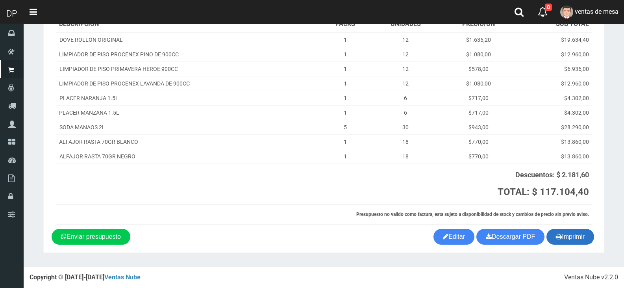
click at [565, 239] on button "Imprimir" at bounding box center [570, 237] width 48 height 16
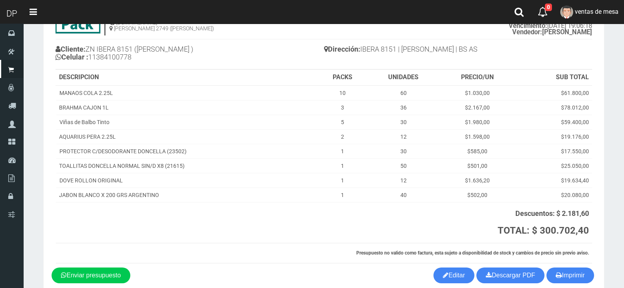
scroll to position [88, 0]
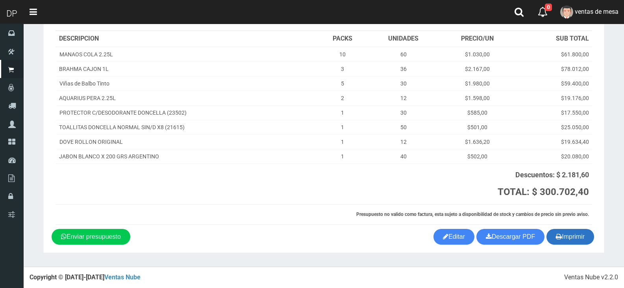
click at [570, 234] on button "Imprimir" at bounding box center [570, 237] width 48 height 16
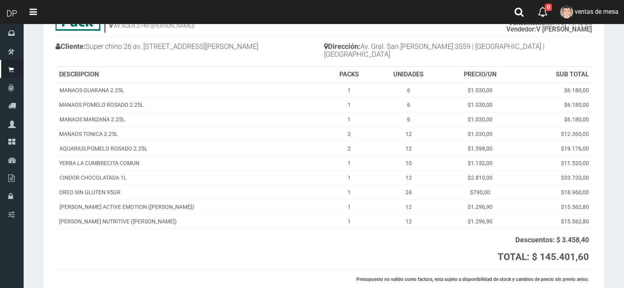
scroll to position [109, 0]
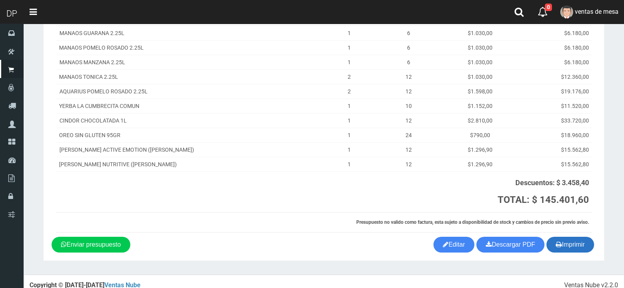
click at [565, 237] on button "Imprimir" at bounding box center [570, 245] width 48 height 16
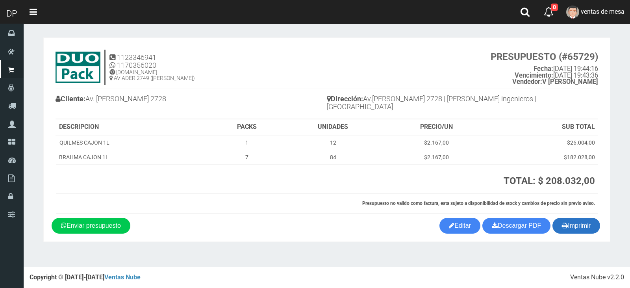
click at [573, 218] on button "Imprimir" at bounding box center [576, 226] width 48 height 16
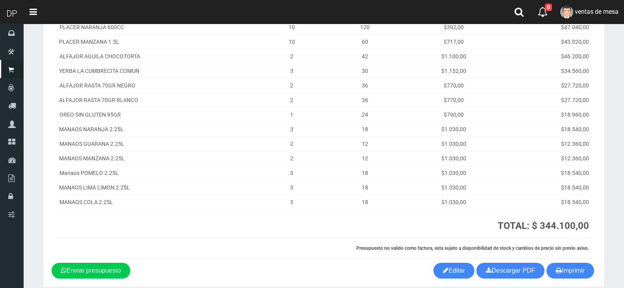
scroll to position [149, 0]
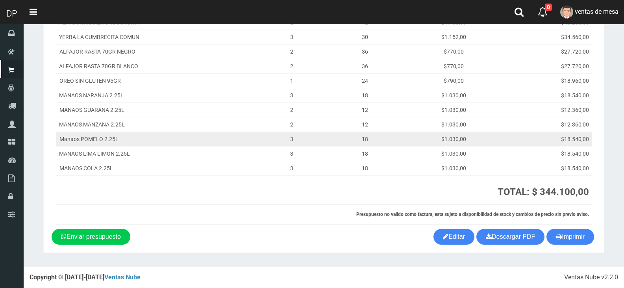
click at [543, 128] on td "$12.360,00" at bounding box center [546, 124] width 93 height 15
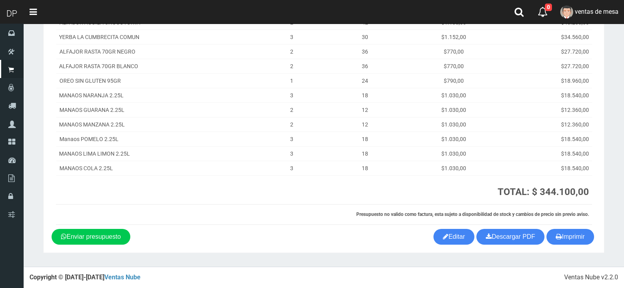
click at [566, 227] on div "1123346941 1170356020 [DOMAIN_NAME] AV ADER 2749 ([PERSON_NAME]) PRESUPUESTO (#…" at bounding box center [324, 62] width 544 height 332
click at [566, 234] on button "Imprimir" at bounding box center [570, 237] width 48 height 16
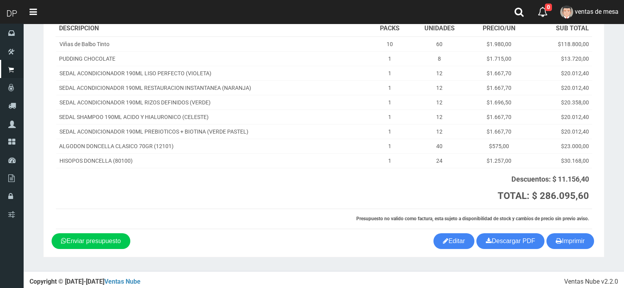
scroll to position [111, 0]
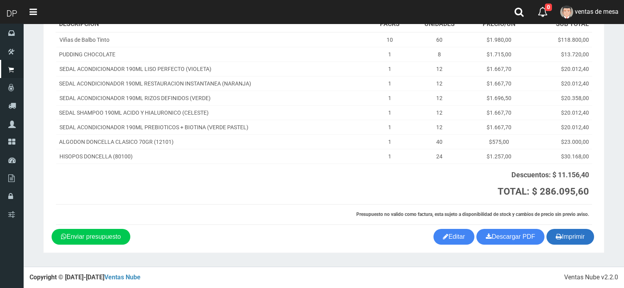
click at [567, 230] on button "Imprimir" at bounding box center [570, 237] width 48 height 16
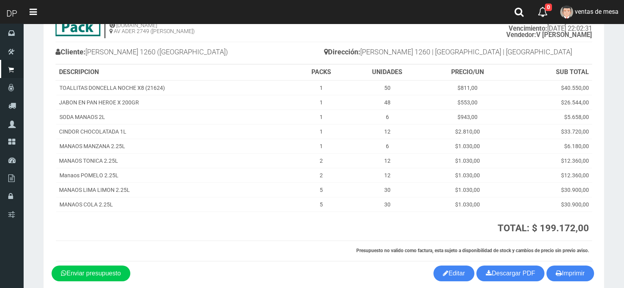
scroll to position [83, 0]
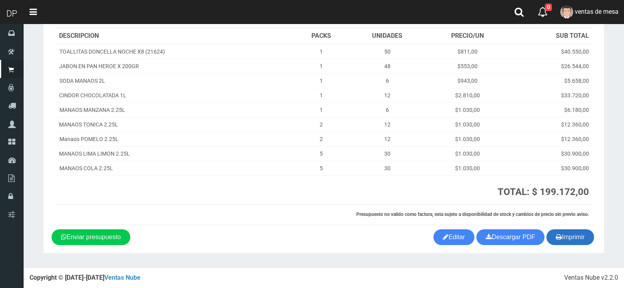
click at [551, 233] on button "Imprimir" at bounding box center [570, 237] width 48 height 16
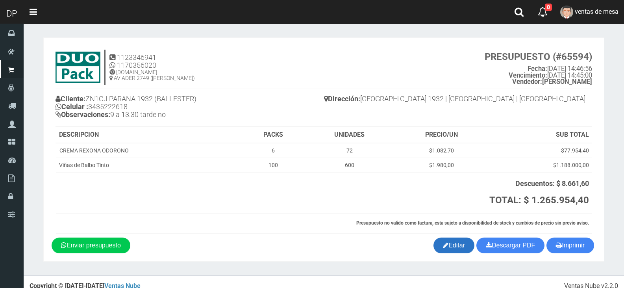
click at [457, 244] on link "Editar" at bounding box center [453, 245] width 41 height 16
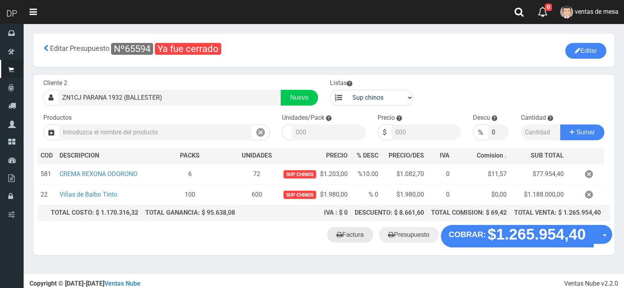
click at [349, 233] on link "Factura" at bounding box center [350, 235] width 46 height 16
